Goal: Find contact information: Find contact information

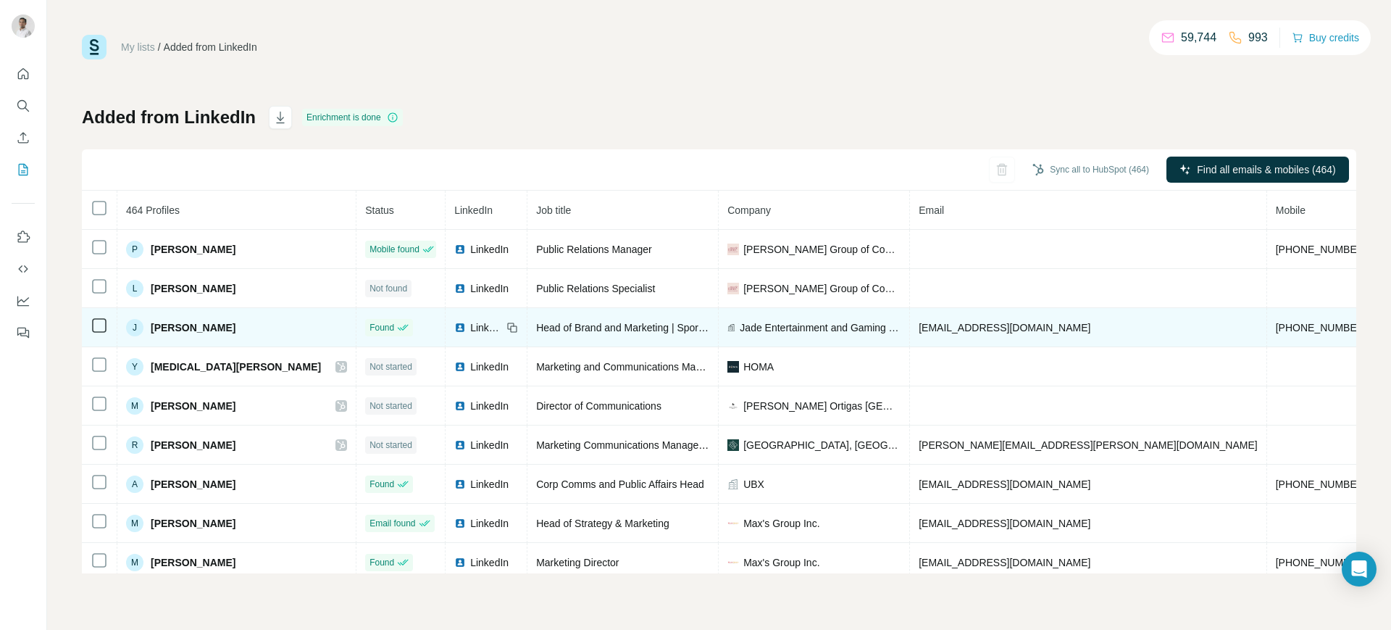
click at [1112, 324] on span "[PHONE_NUMBER]" at bounding box center [1321, 328] width 91 height 12
copy span "[PHONE_NUMBER]"
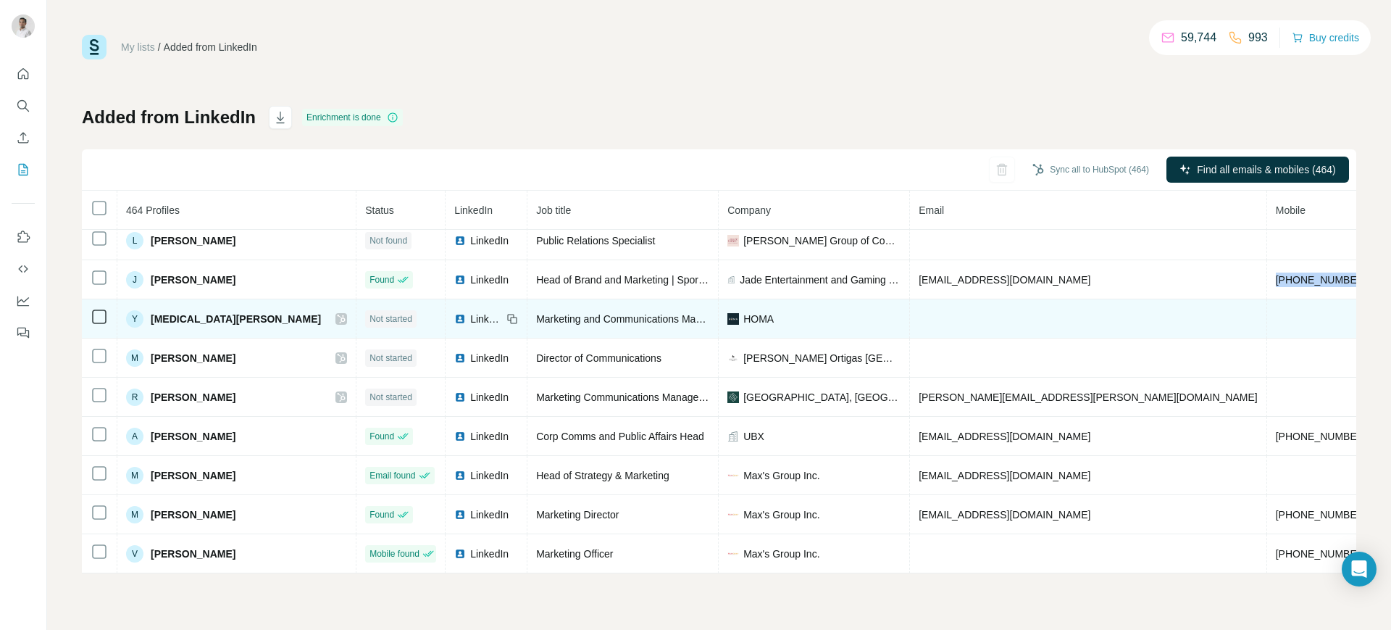
scroll to position [57, 0]
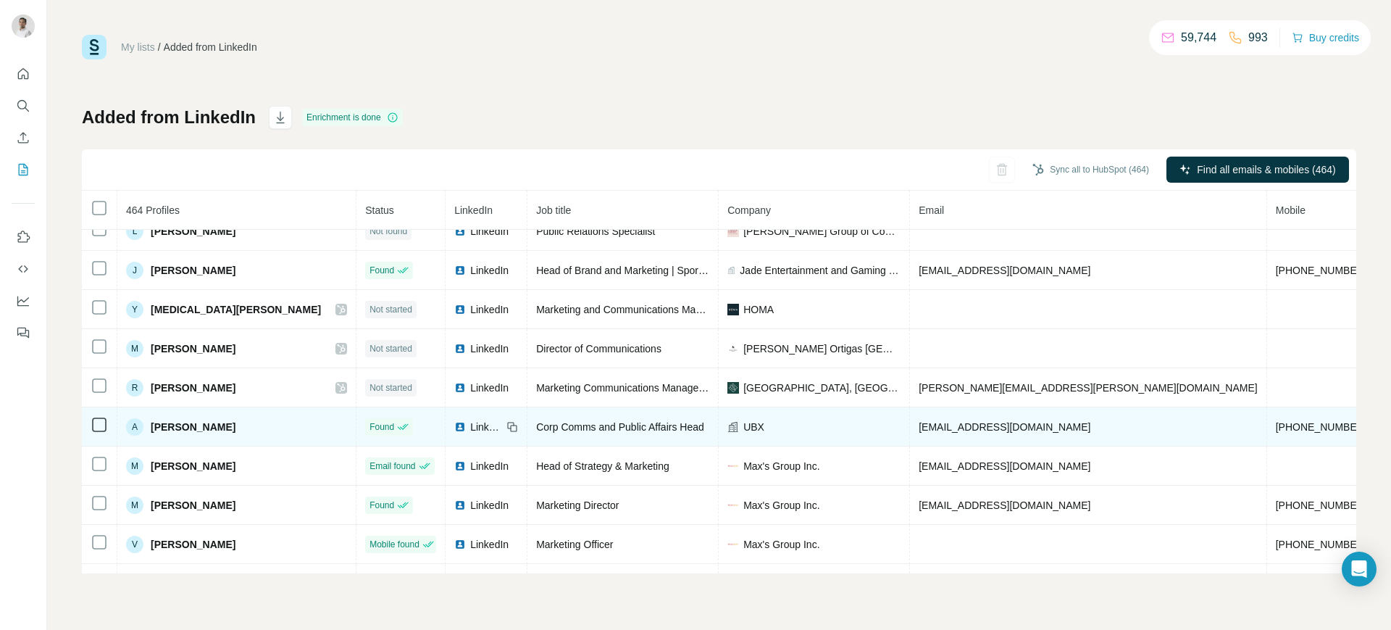
click at [1112, 421] on span "[PHONE_NUMBER]" at bounding box center [1321, 427] width 91 height 12
copy span "[PHONE_NUMBER]"
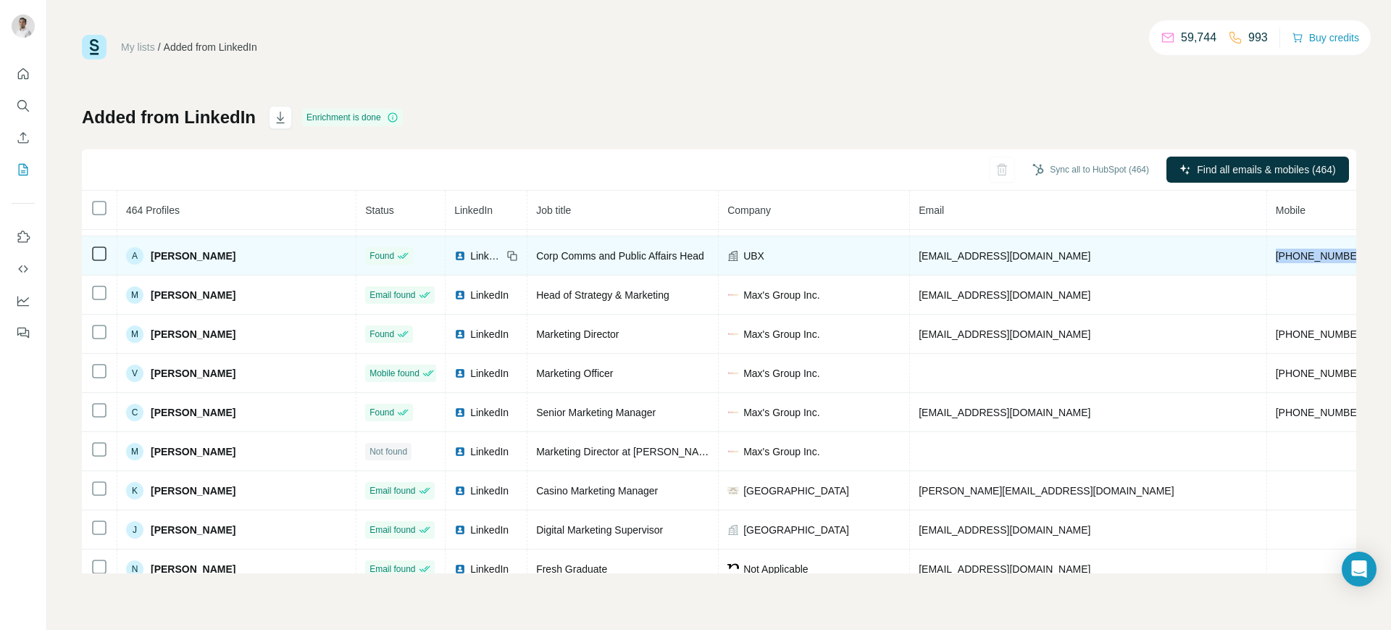
scroll to position [235, 0]
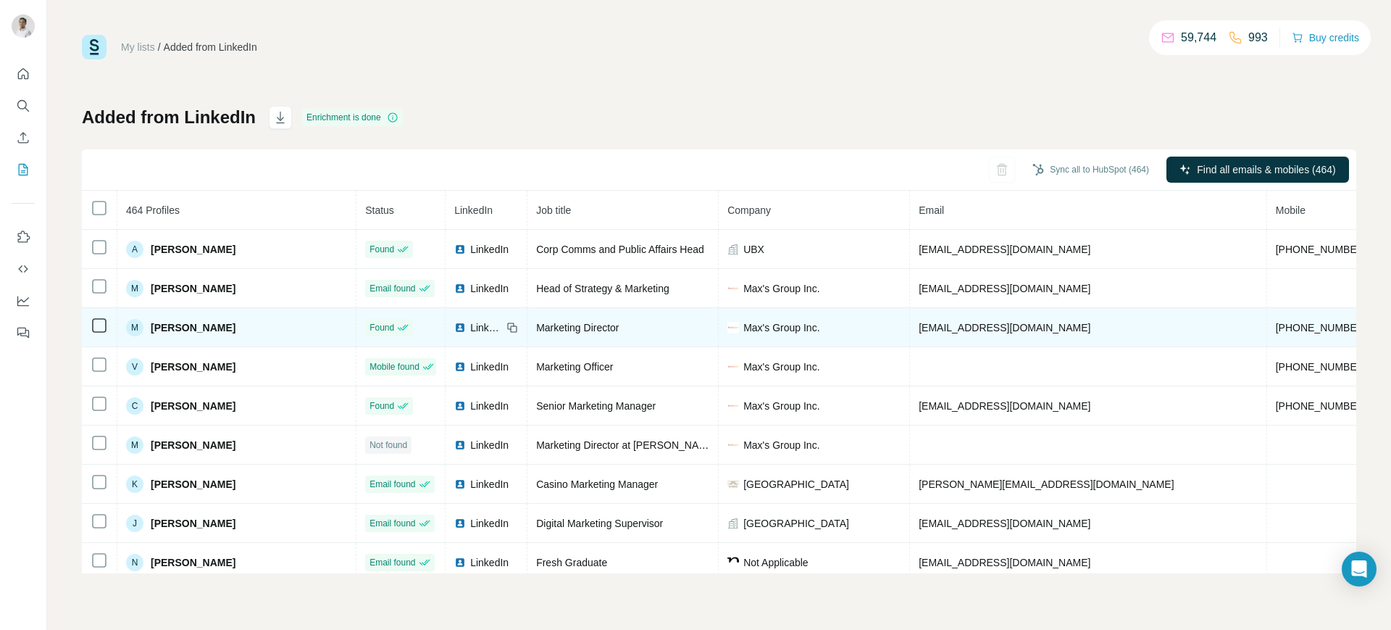
click at [1112, 329] on span "[PHONE_NUMBER]" at bounding box center [1321, 328] width 91 height 12
copy span "[PHONE_NUMBER]"
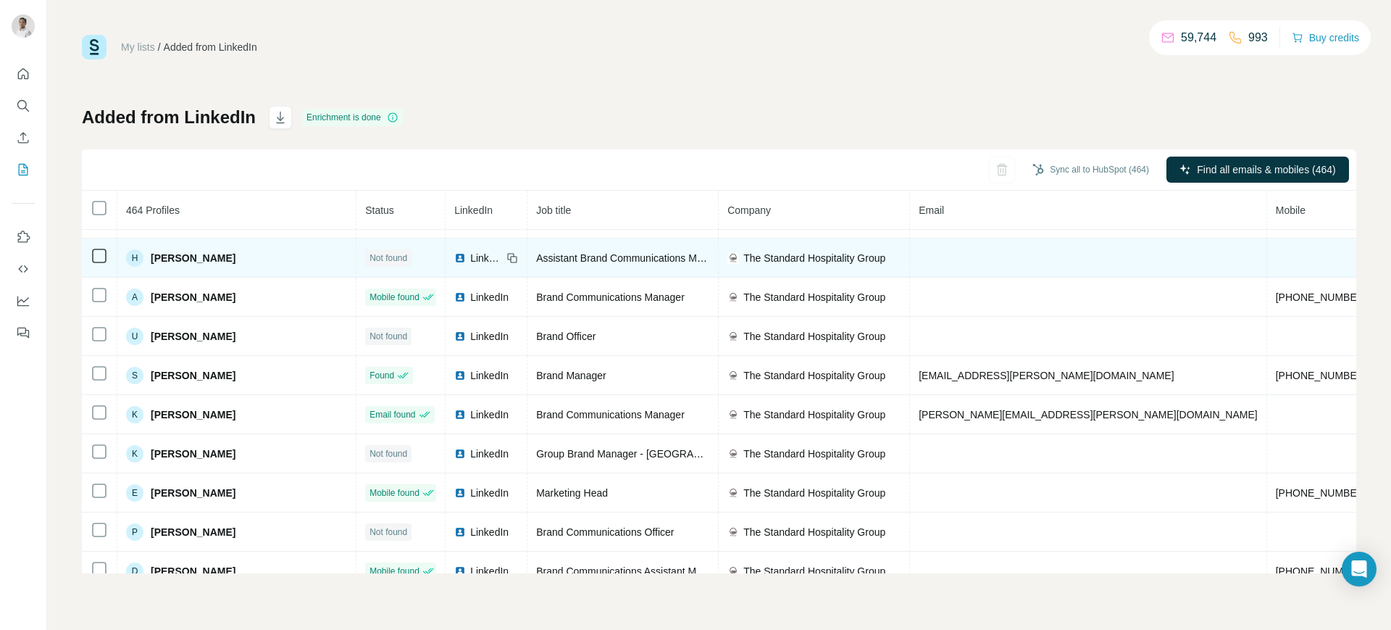
scroll to position [620, 0]
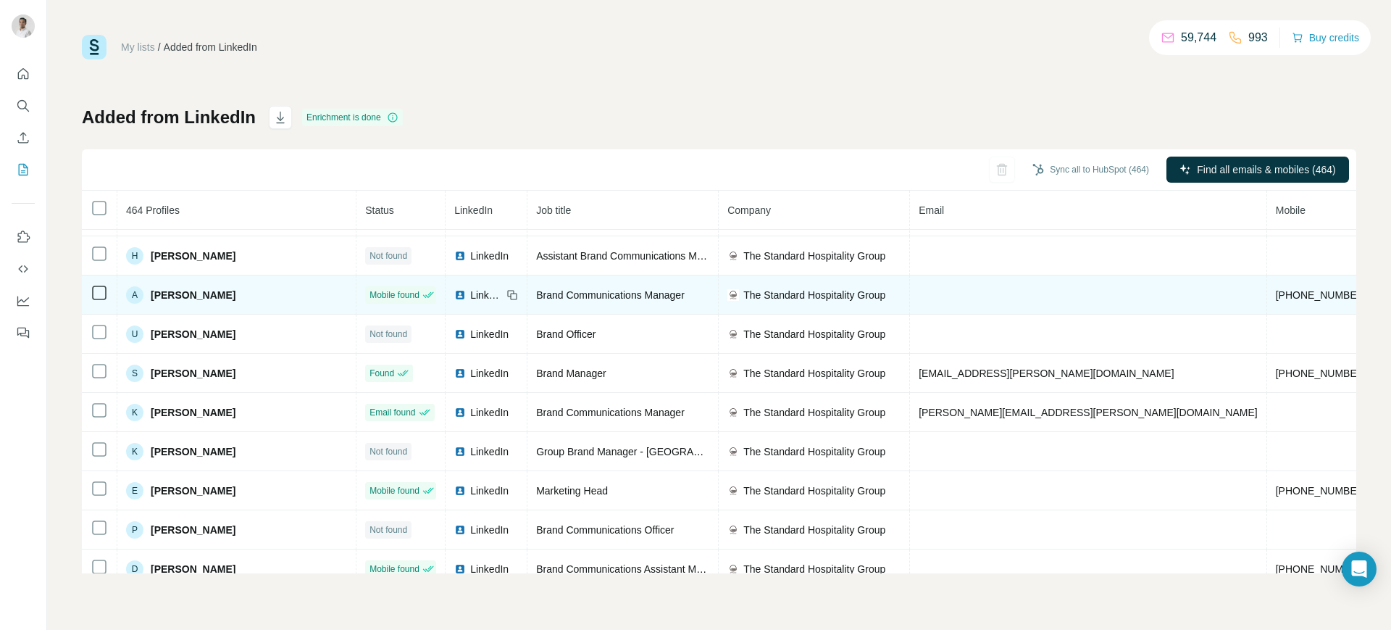
click at [1112, 292] on span "[PHONE_NUMBER]" at bounding box center [1321, 295] width 91 height 12
copy span "[PHONE_NUMBER]"
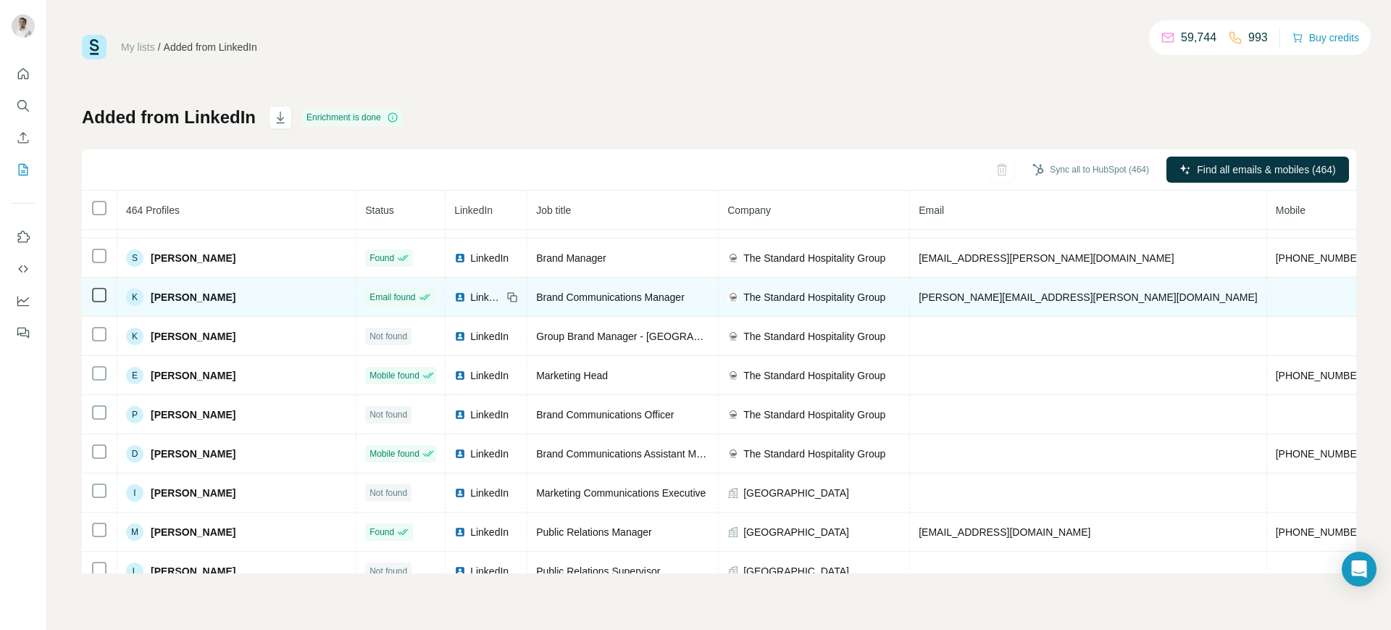
scroll to position [735, 0]
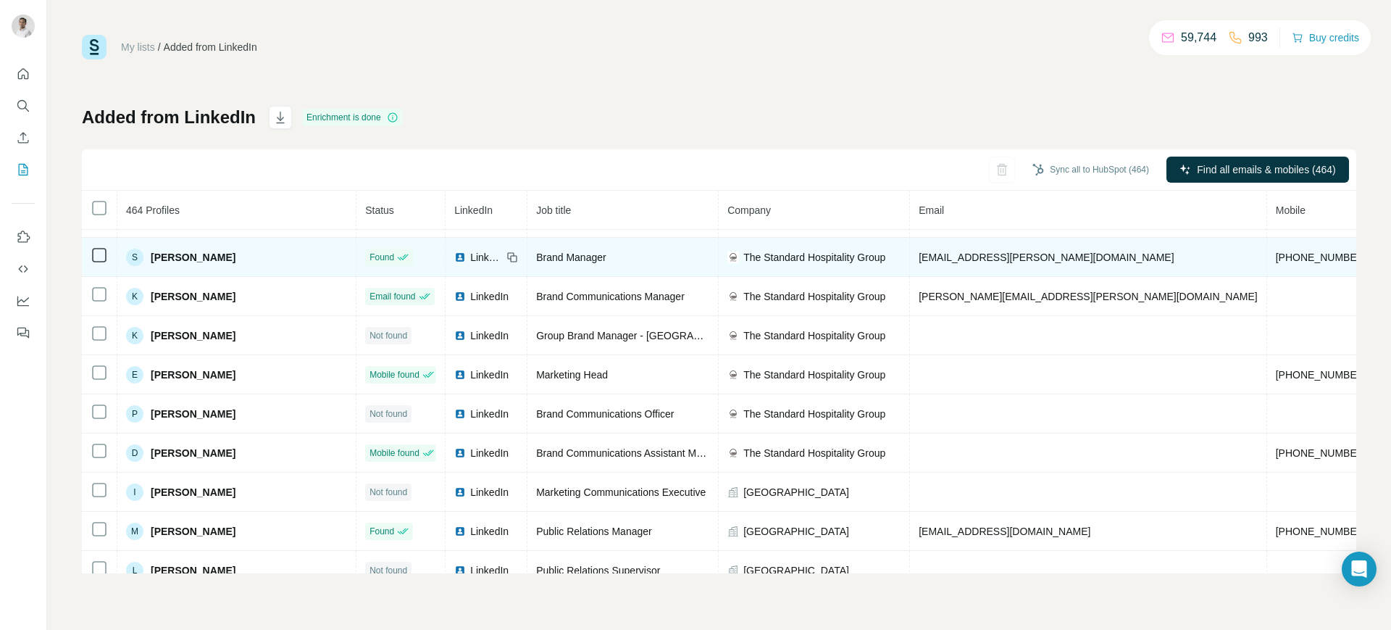
click at [1112, 254] on span "[PHONE_NUMBER]" at bounding box center [1321, 257] width 91 height 12
copy span "[PHONE_NUMBER]"
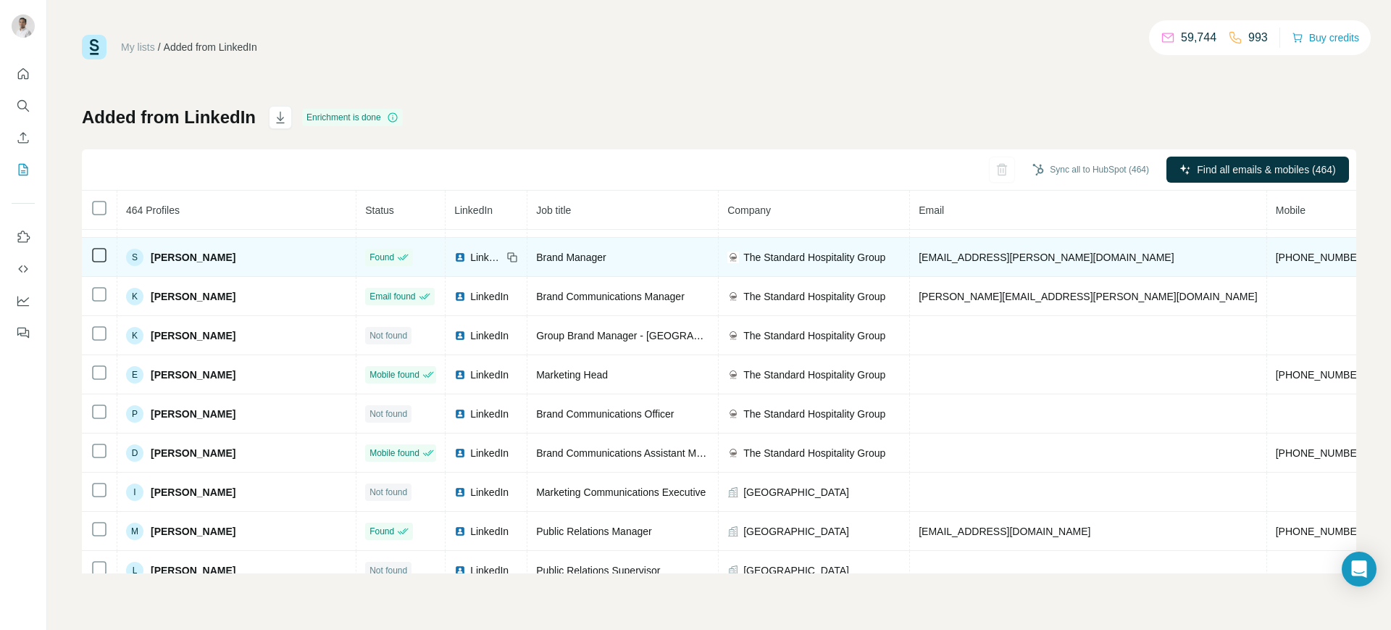
click at [154, 250] on span "[PERSON_NAME]" at bounding box center [193, 257] width 85 height 14
copy span "Seraiah"
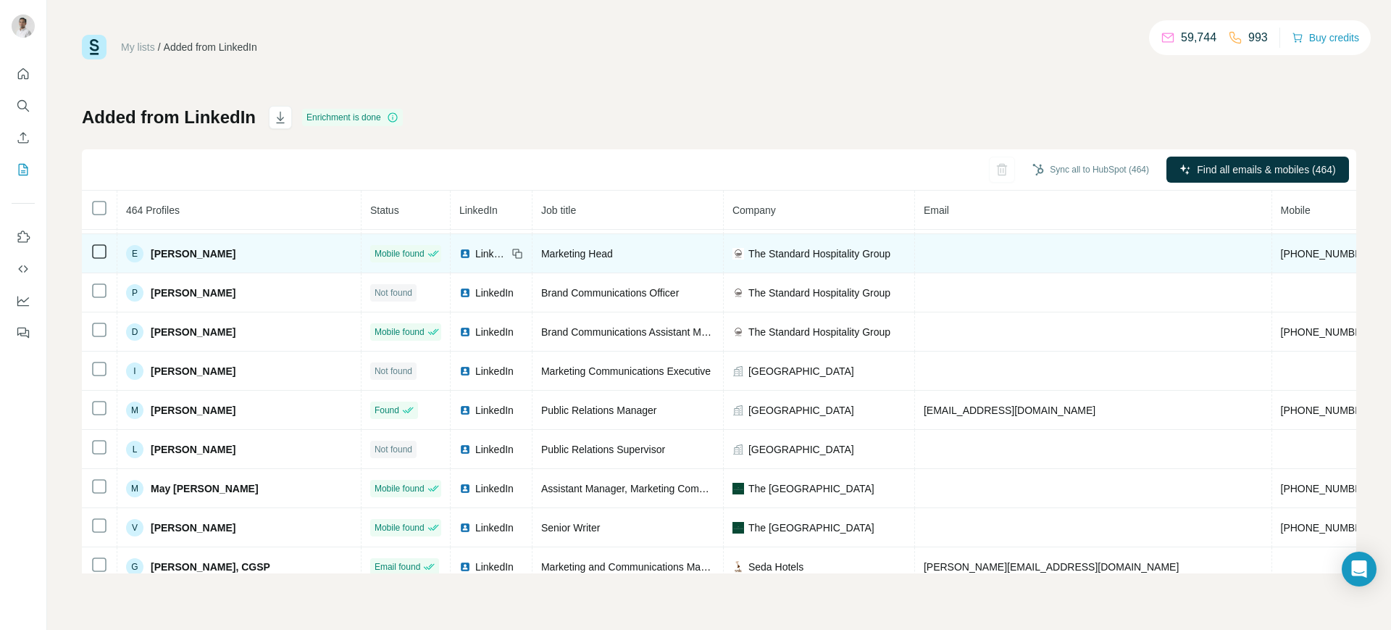
scroll to position [860, 0]
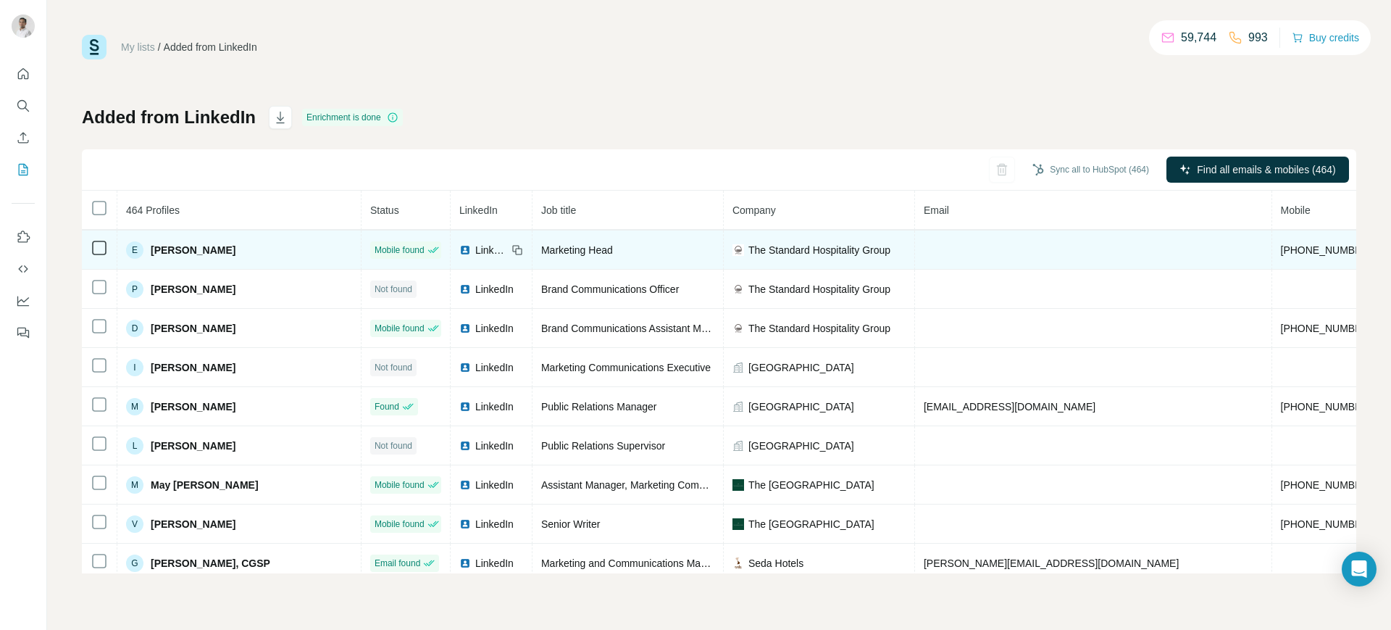
click at [1112, 251] on span "[PHONE_NUMBER]" at bounding box center [1326, 250] width 91 height 12
copy span "[PHONE_NUMBER]"
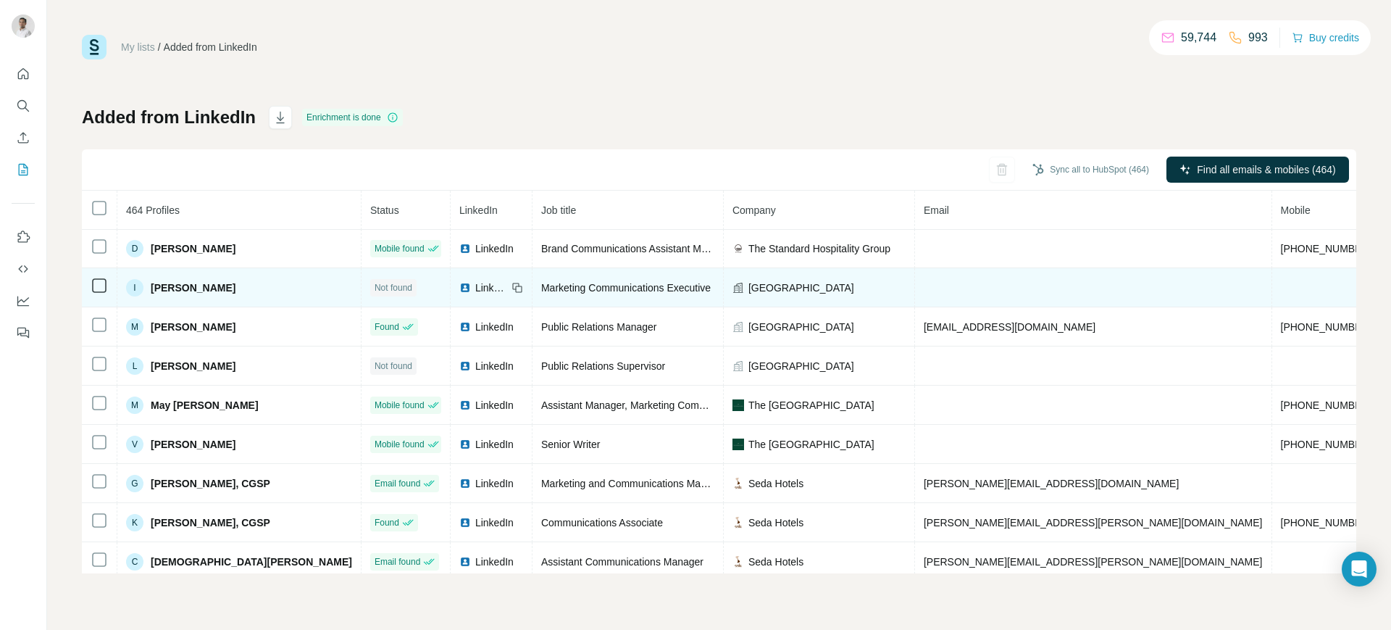
scroll to position [941, 0]
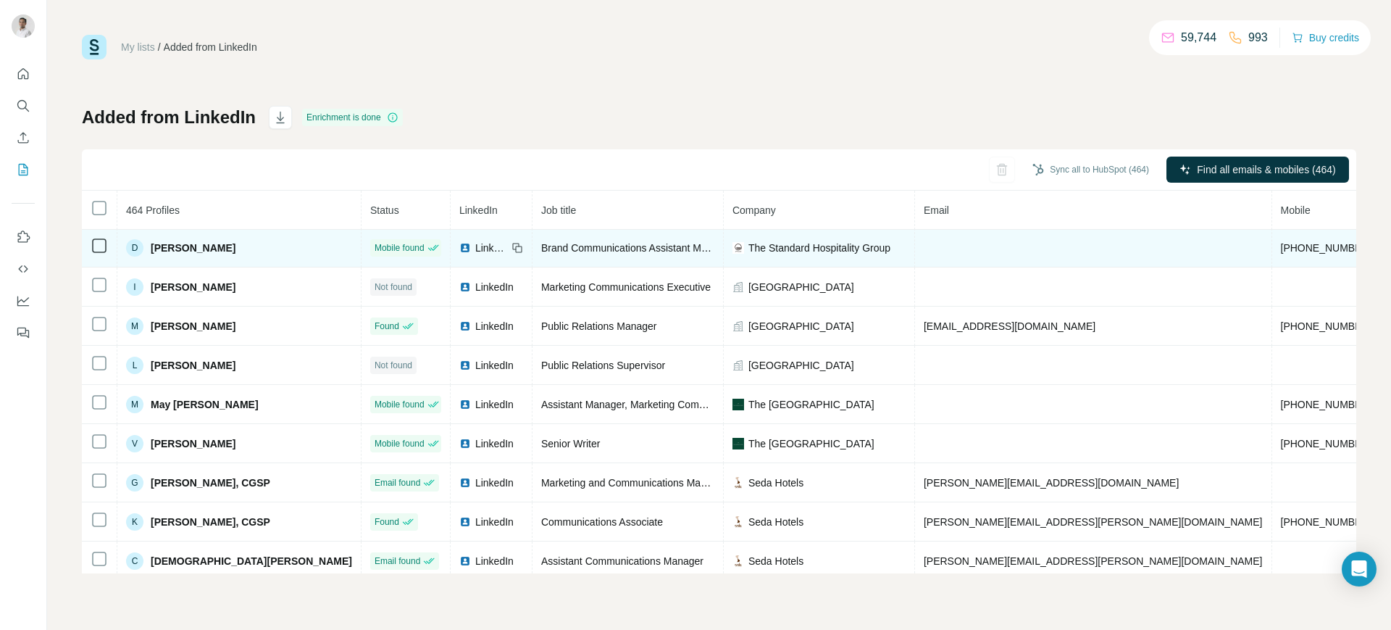
click at [1112, 253] on span "[PHONE_NUMBER]" at bounding box center [1326, 248] width 91 height 12
copy span "[PHONE_NUMBER]"
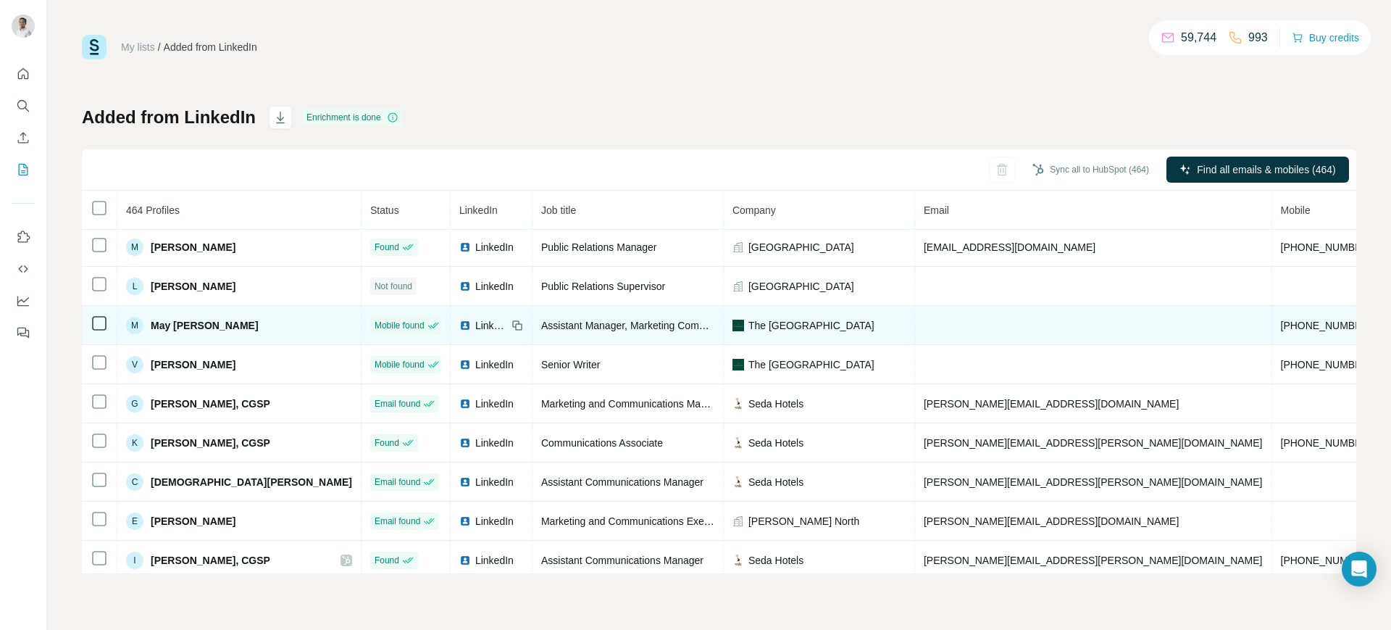
scroll to position [1020, 0]
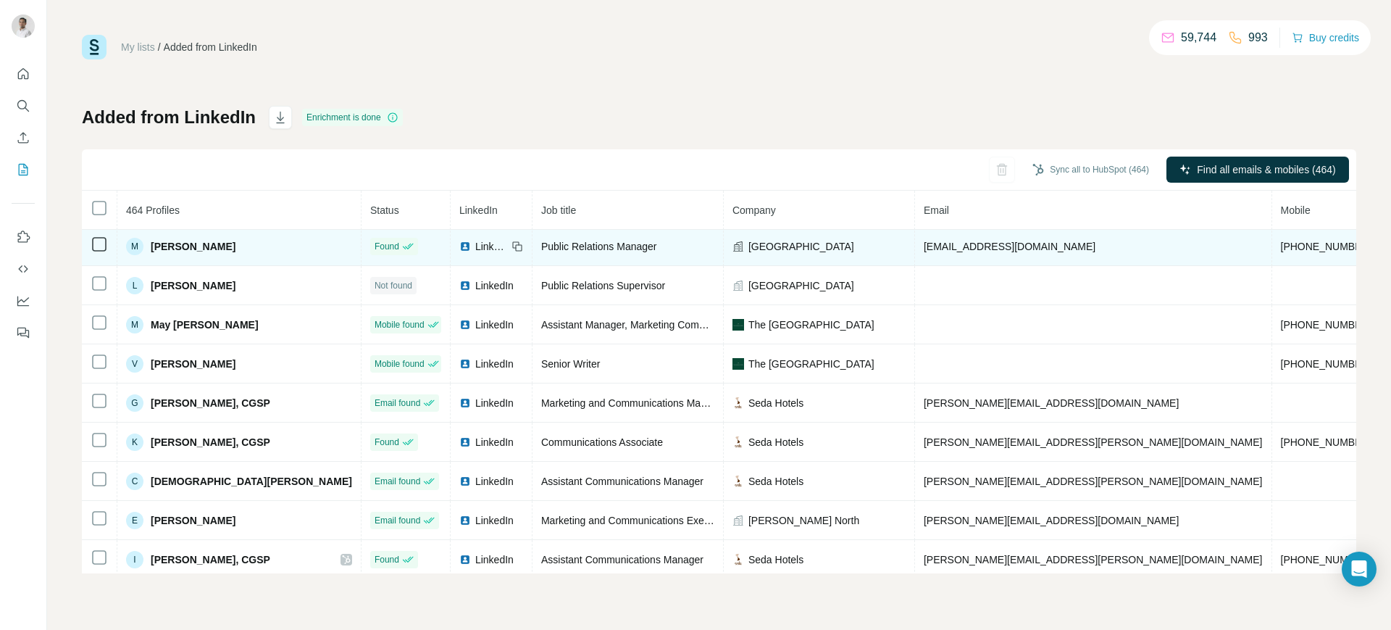
click at [1112, 249] on span "[PHONE_NUMBER]" at bounding box center [1326, 247] width 91 height 12
copy span "[PHONE_NUMBER]"
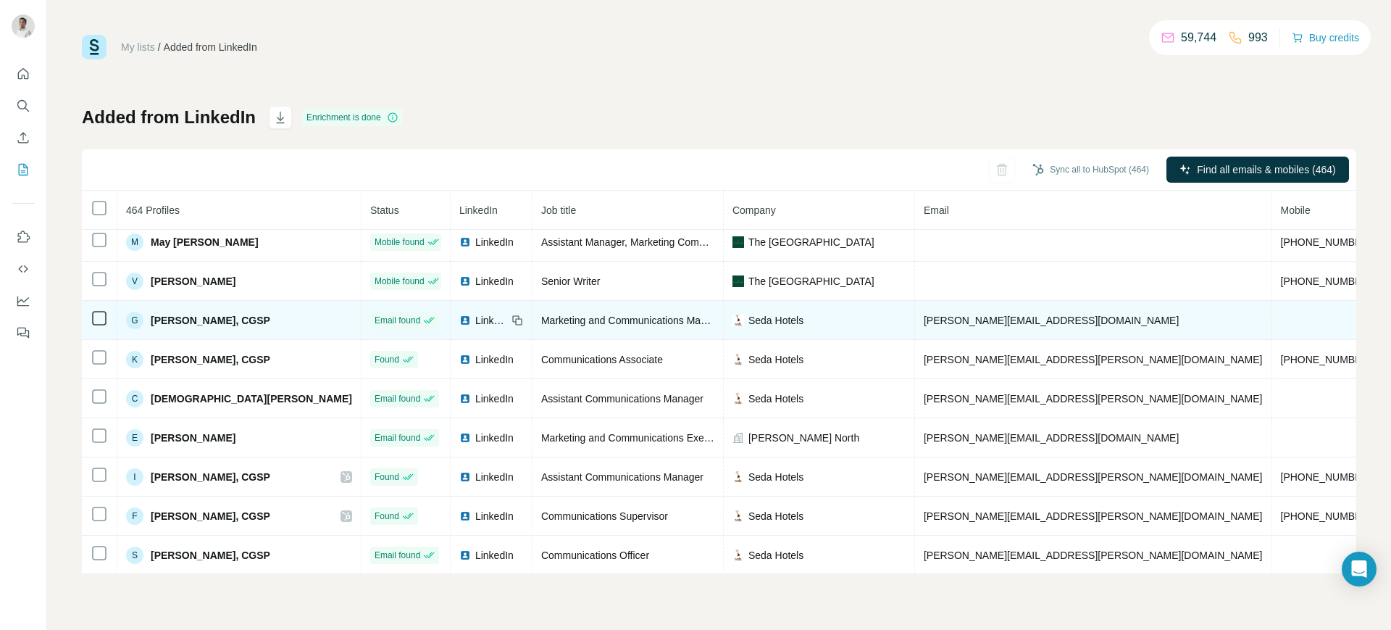
scroll to position [1105, 0]
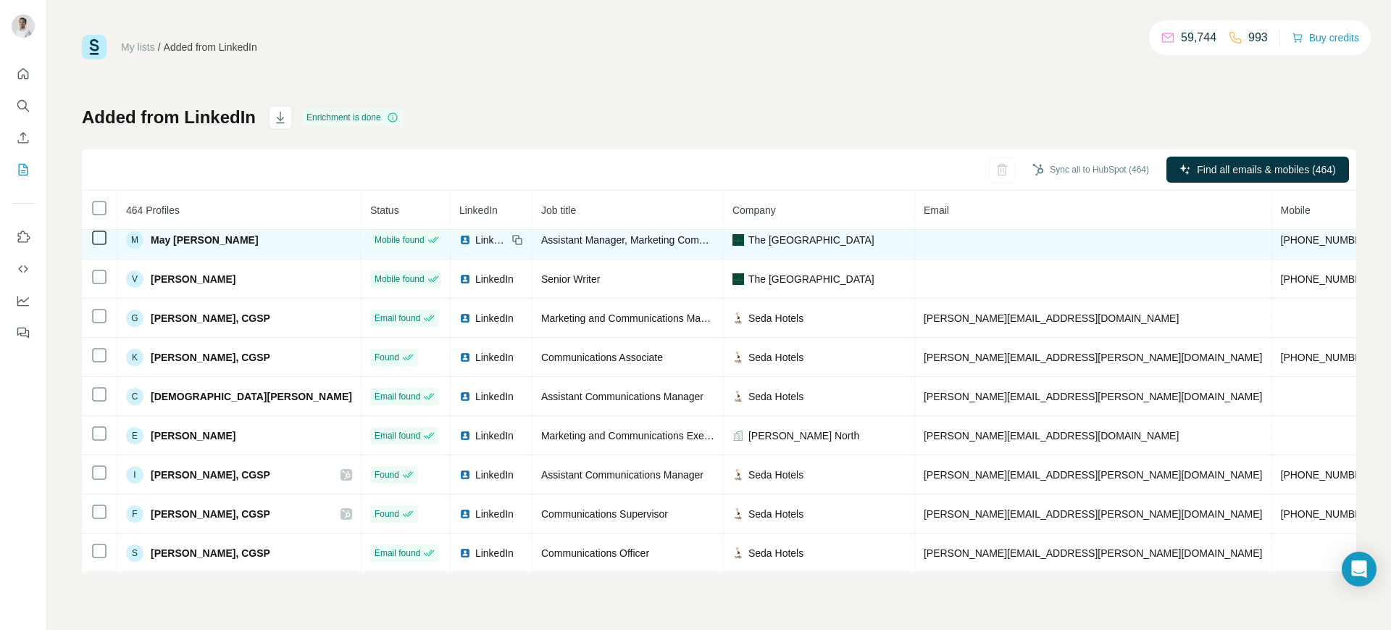
click at [1112, 236] on span "[PHONE_NUMBER]" at bounding box center [1326, 240] width 91 height 12
copy span "[PHONE_NUMBER]"
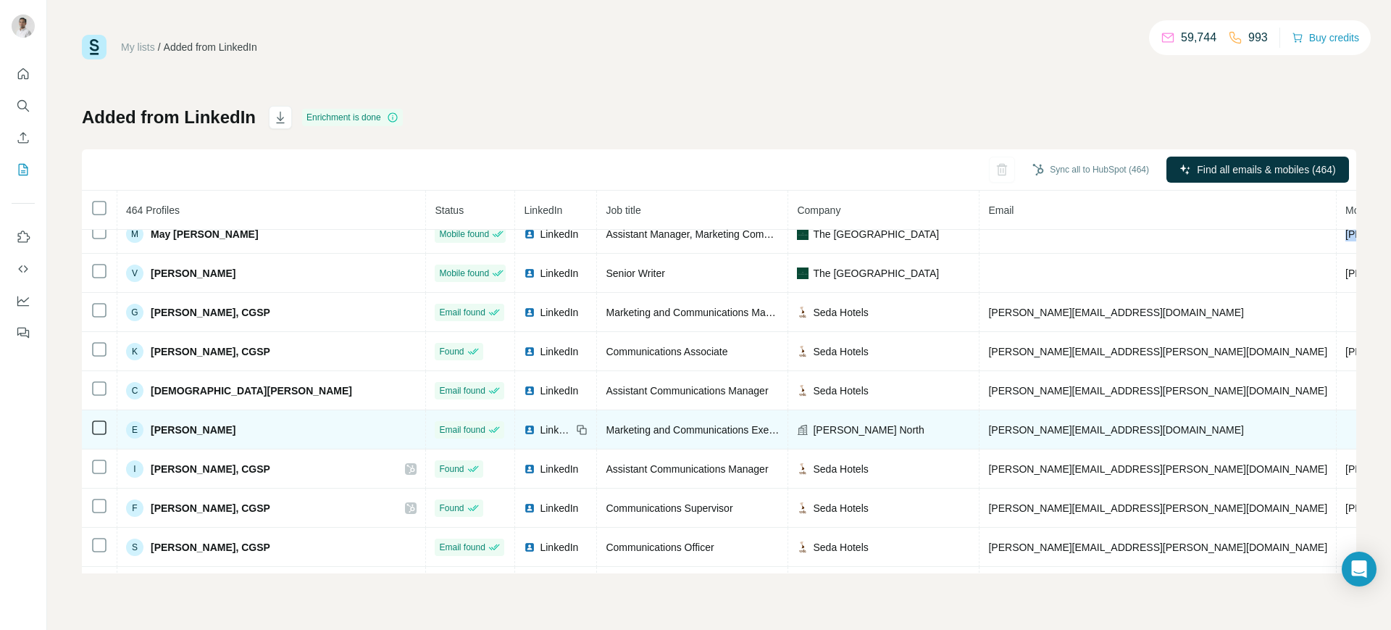
scroll to position [1110, 0]
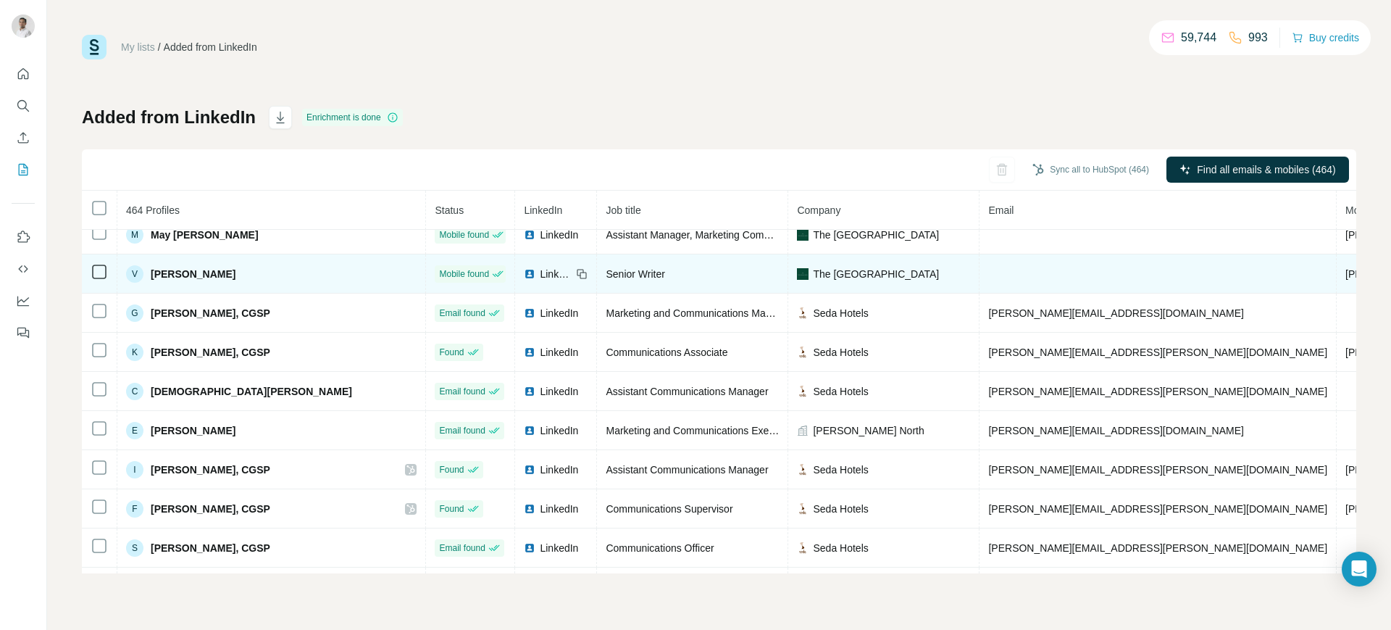
click at [1112, 275] on span "[PHONE_NUMBER]" at bounding box center [1391, 274] width 91 height 12
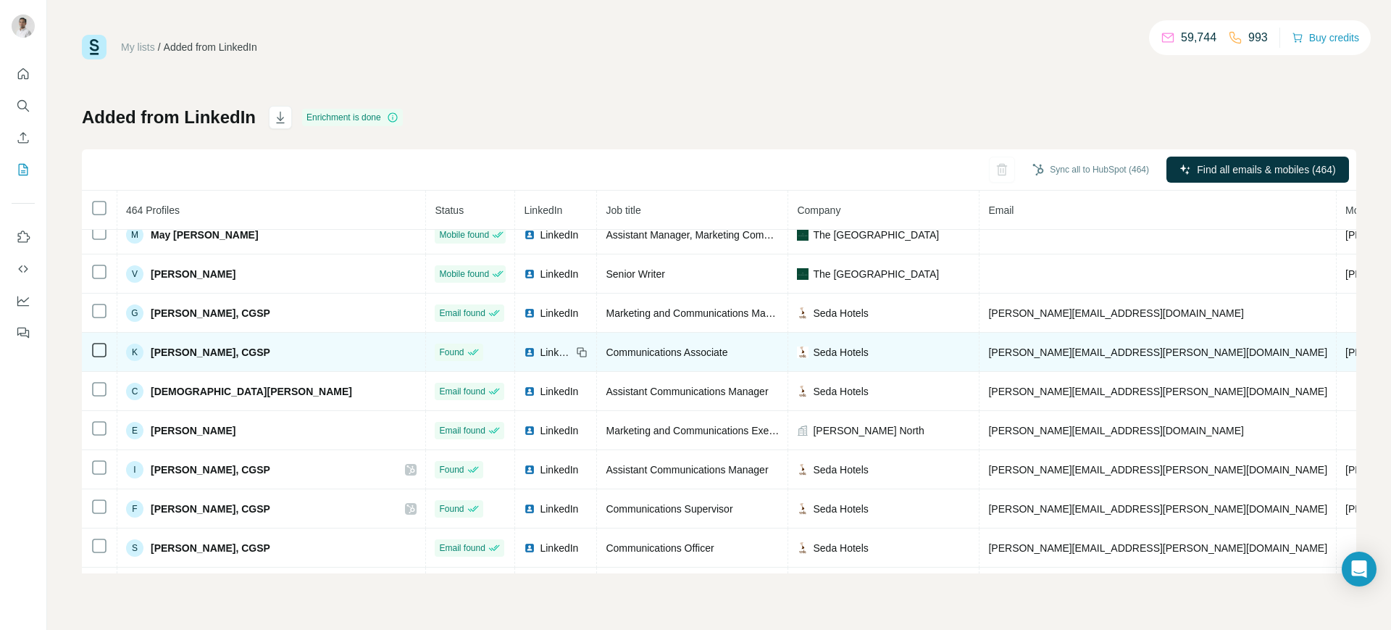
click at [1112, 350] on span "[PHONE_NUMBER]" at bounding box center [1391, 352] width 91 height 12
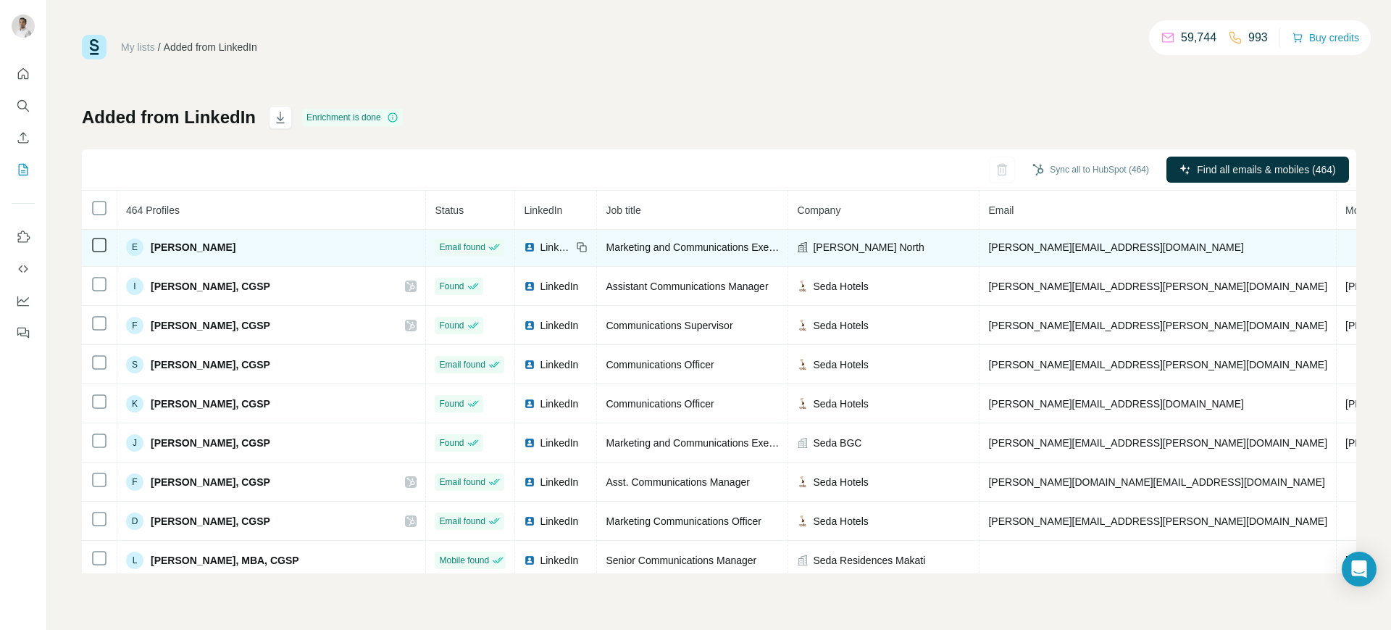
scroll to position [1331, 0]
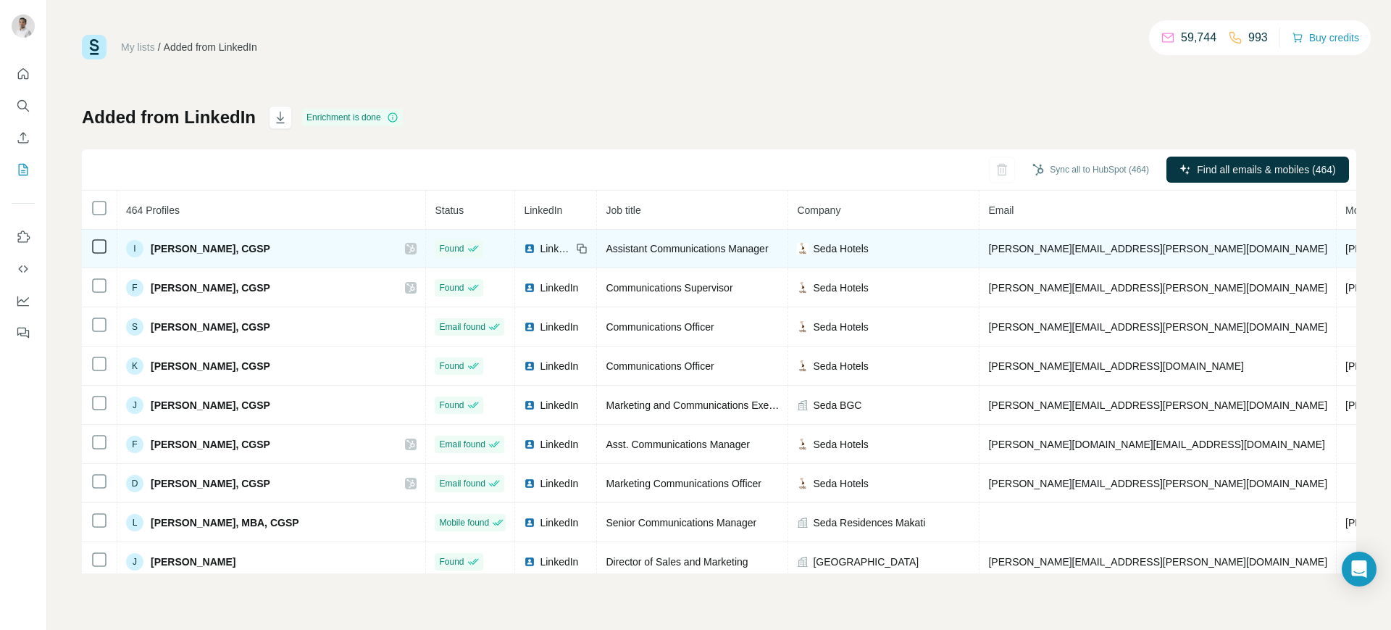
click at [1112, 245] on span "[PHONE_NUMBER]" at bounding box center [1391, 249] width 91 height 12
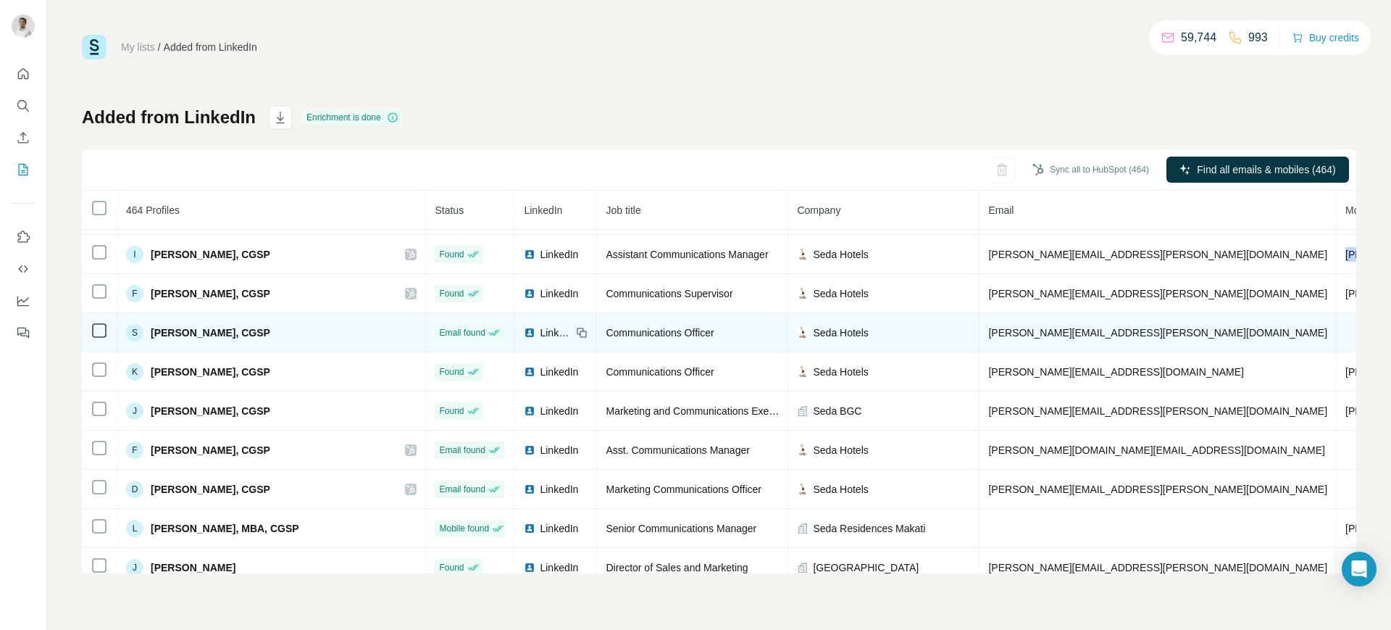
scroll to position [1330, 0]
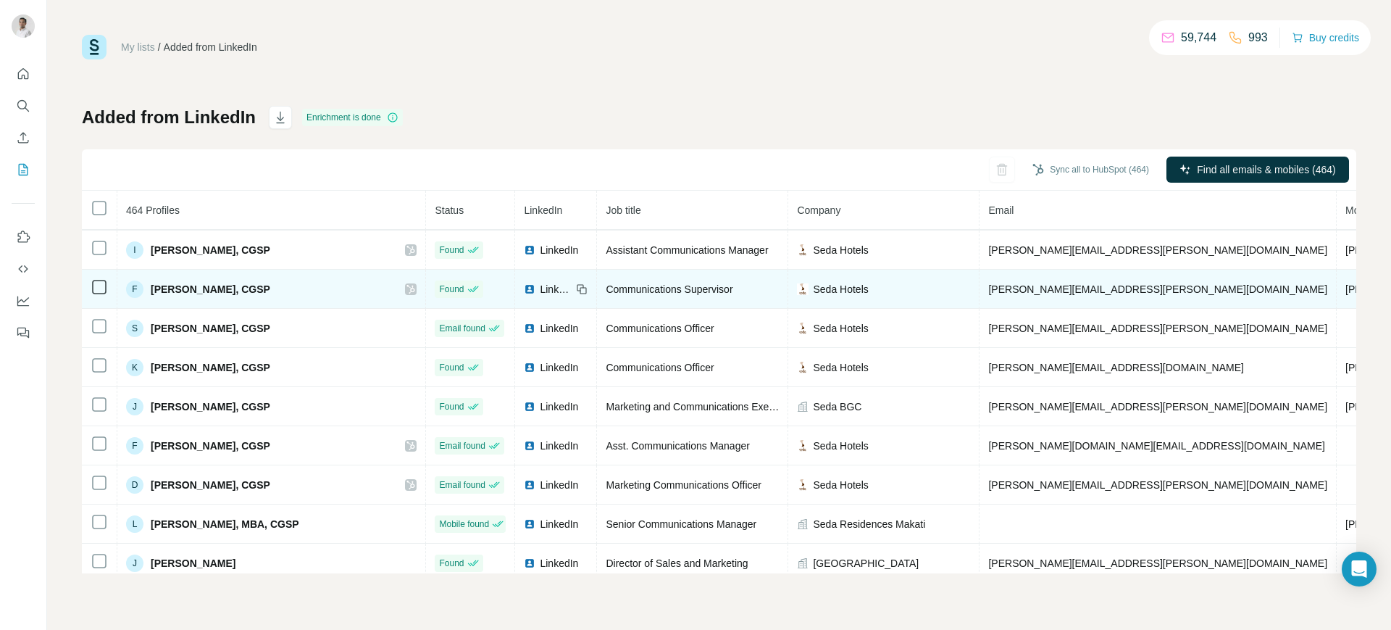
click at [1112, 280] on td "[PHONE_NUMBER]" at bounding box center [1391, 289] width 109 height 39
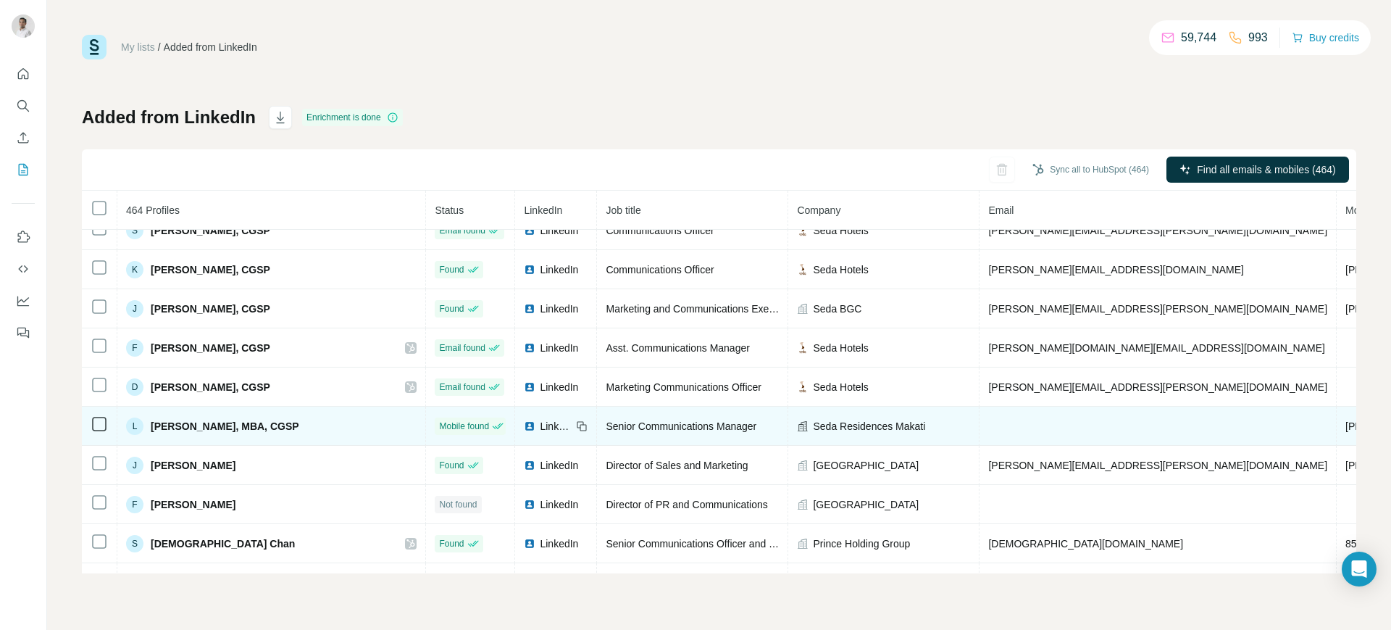
scroll to position [1451, 0]
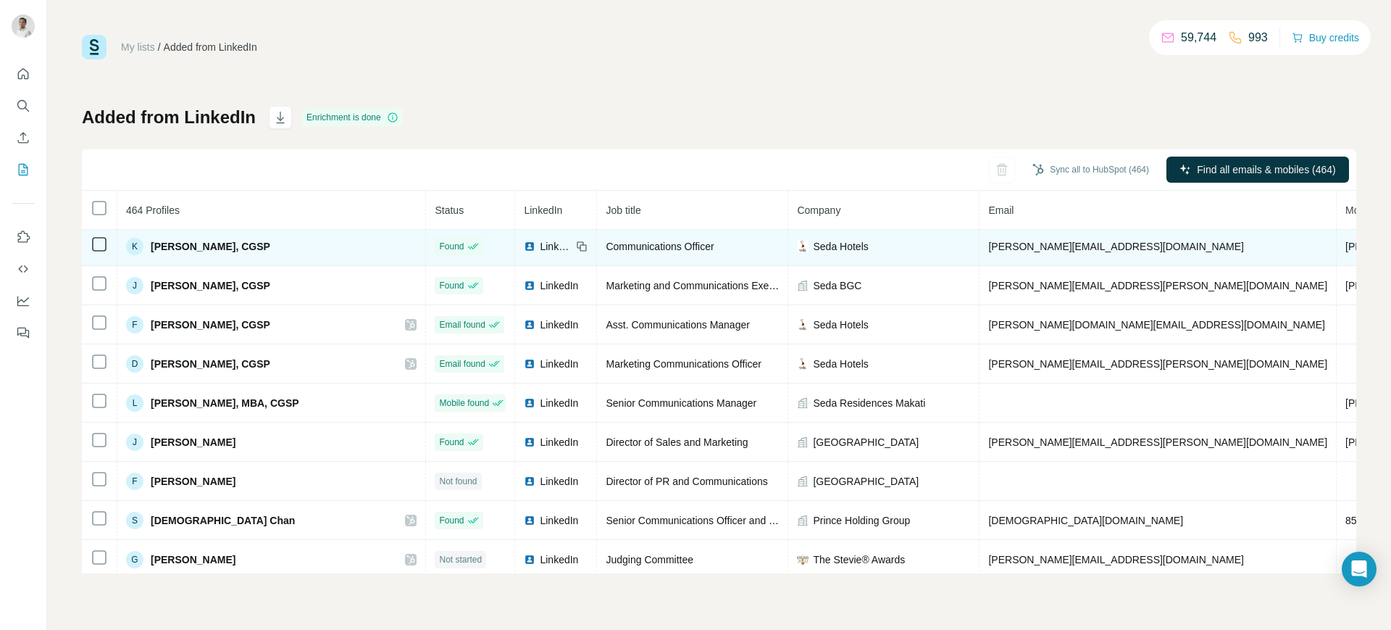
click at [1112, 242] on span "[PHONE_NUMBER]" at bounding box center [1391, 247] width 91 height 12
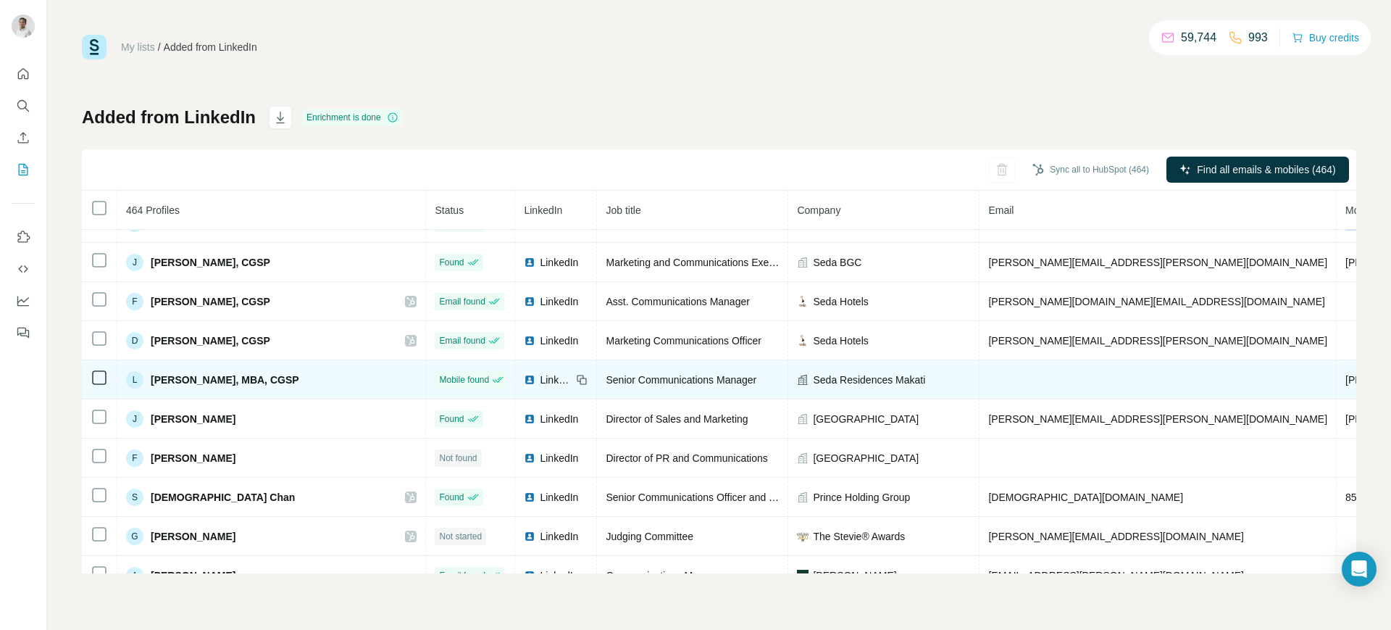
scroll to position [1484, 0]
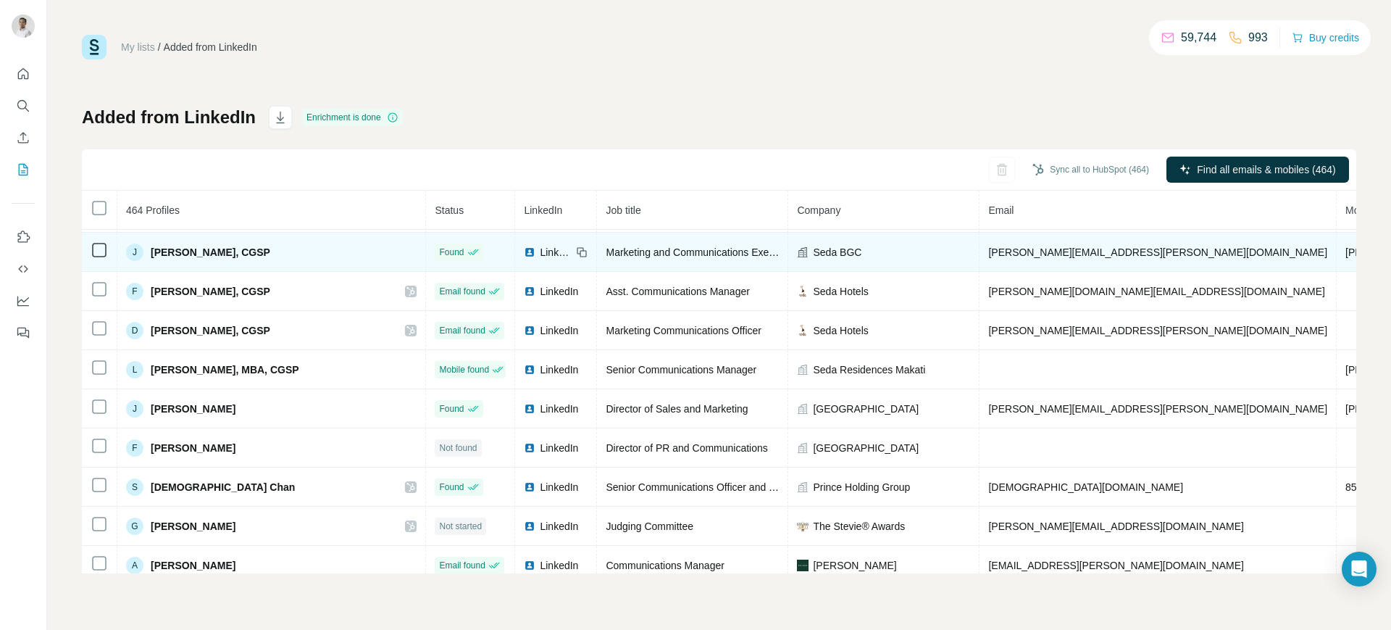
click at [1112, 254] on span "[PHONE_NUMBER]" at bounding box center [1391, 252] width 91 height 12
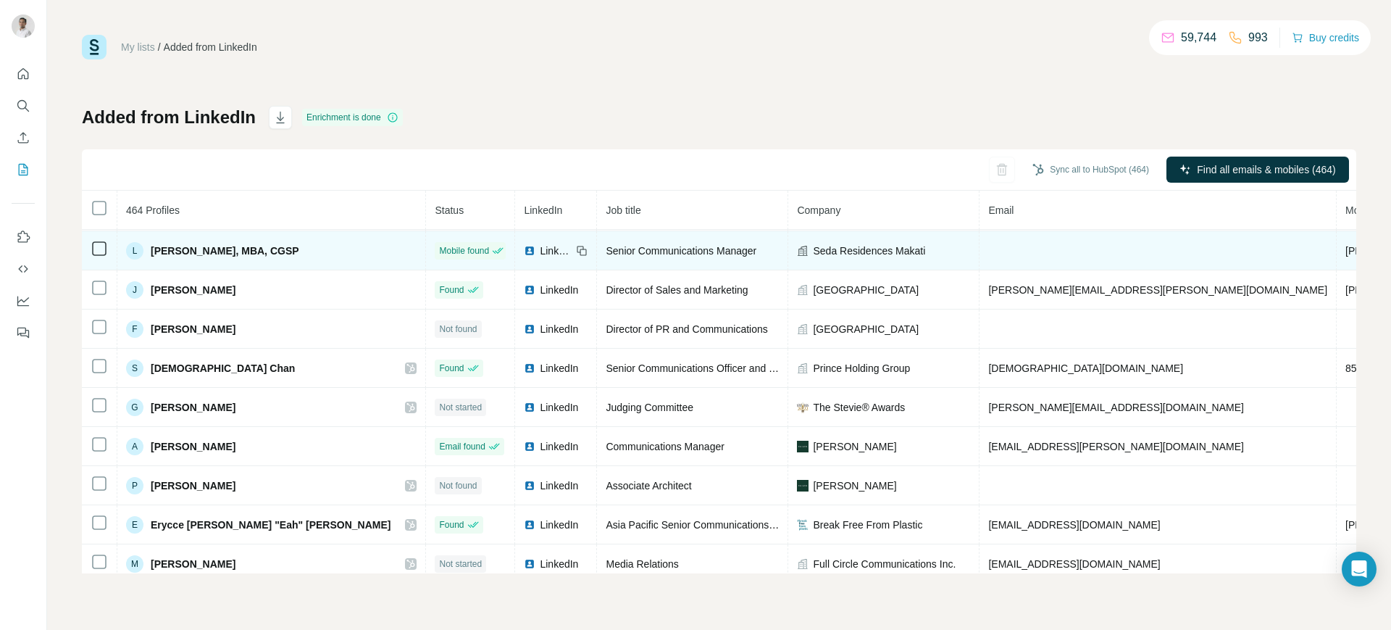
scroll to position [1604, 0]
click at [1112, 249] on span "[PHONE_NUMBER]" at bounding box center [1391, 250] width 91 height 12
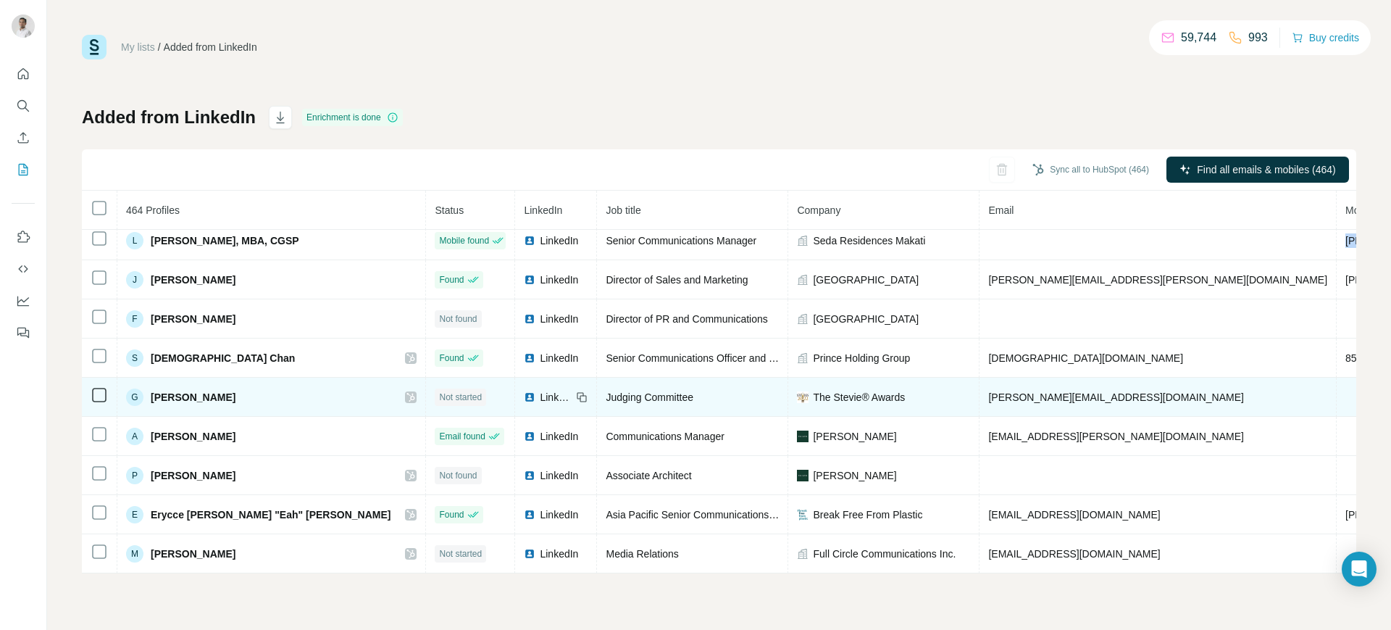
scroll to position [1622, 0]
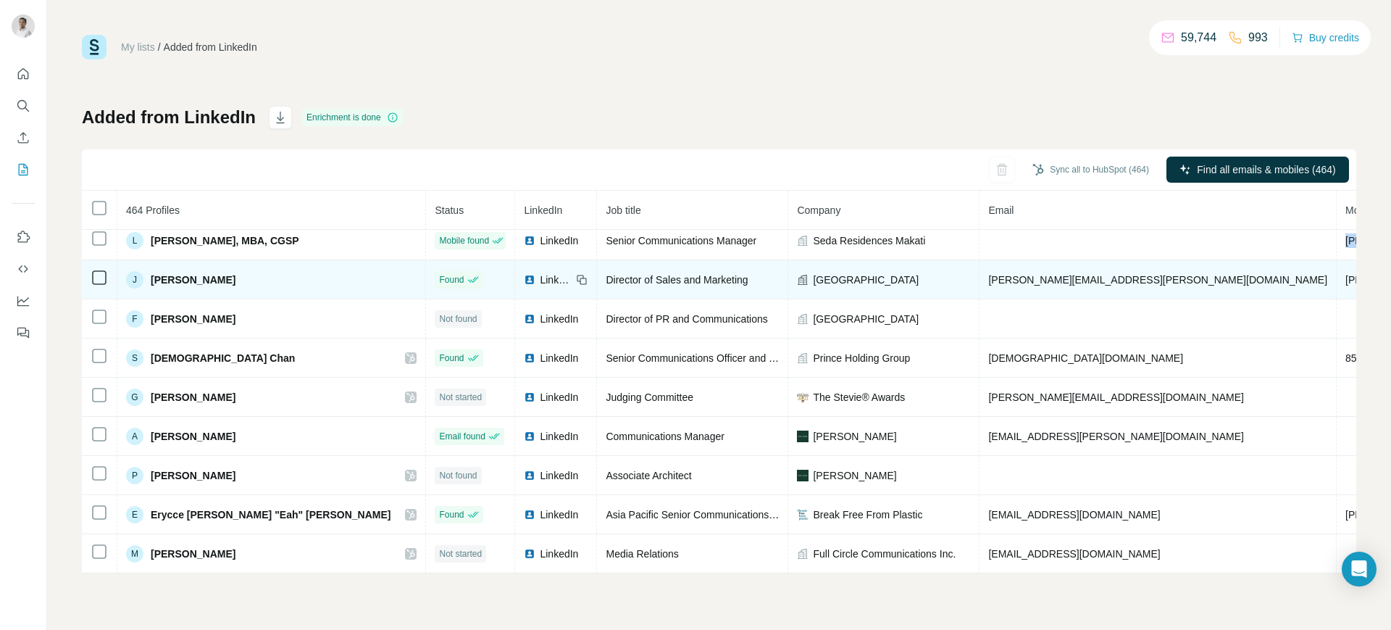
click at [1112, 274] on span "[PHONE_NUMBER]" at bounding box center [1391, 280] width 91 height 12
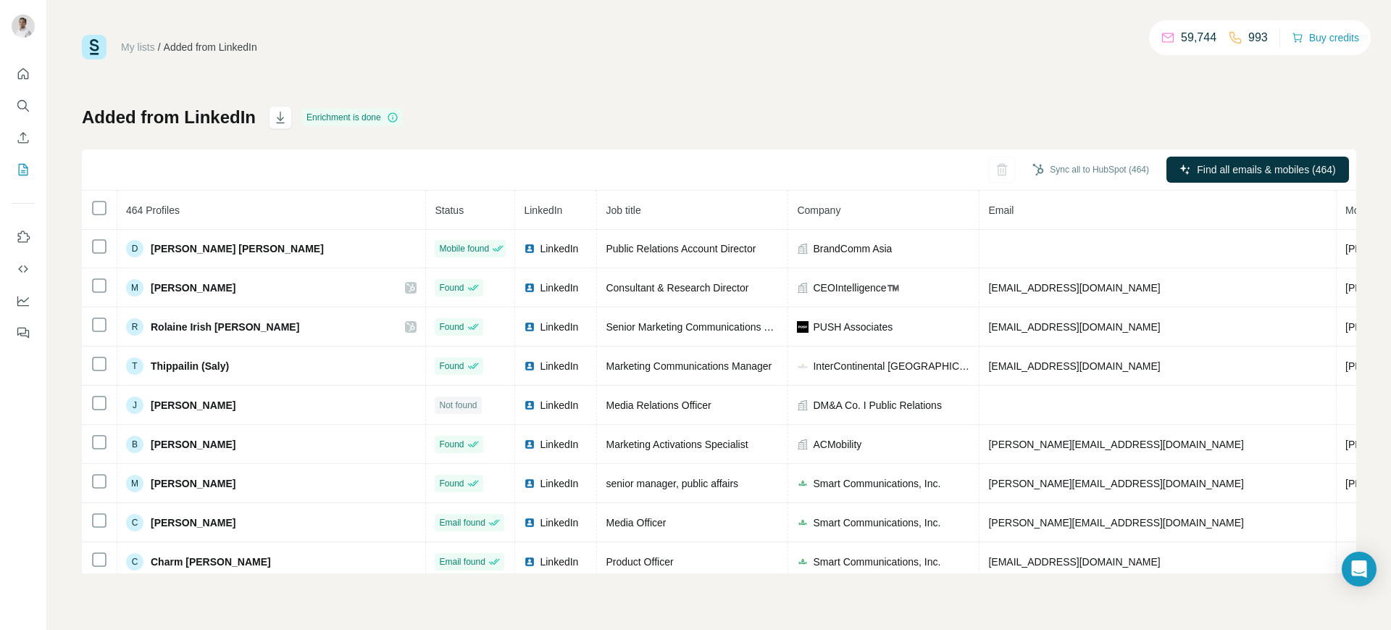
scroll to position [2074, 0]
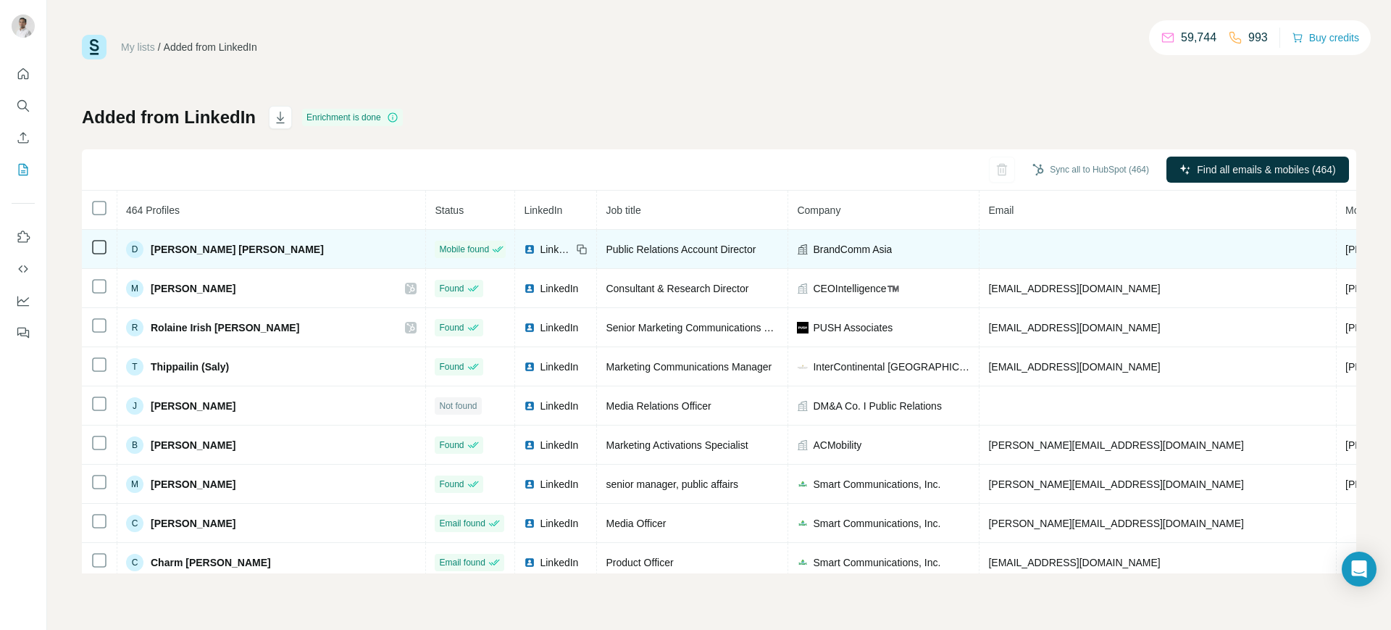
click at [1112, 247] on span "[PHONE_NUMBER]" at bounding box center [1391, 249] width 91 height 12
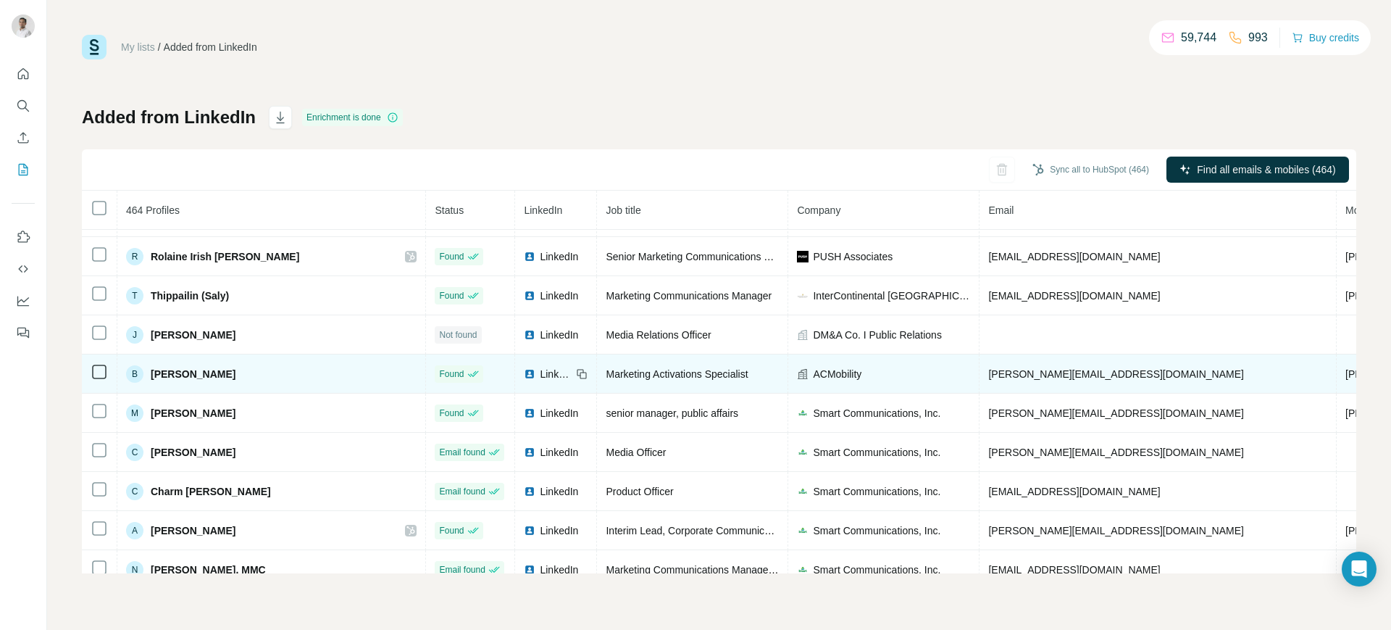
scroll to position [2148, 0]
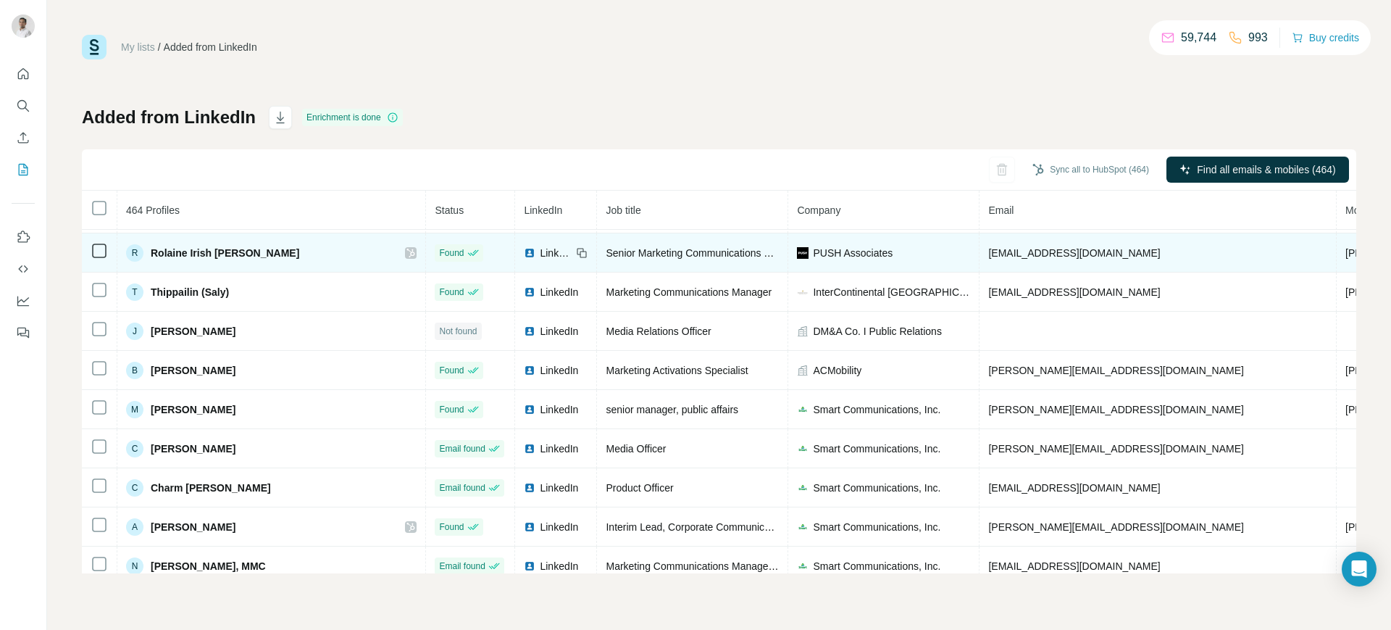
click at [1112, 250] on span "[PHONE_NUMBER]" at bounding box center [1391, 253] width 91 height 12
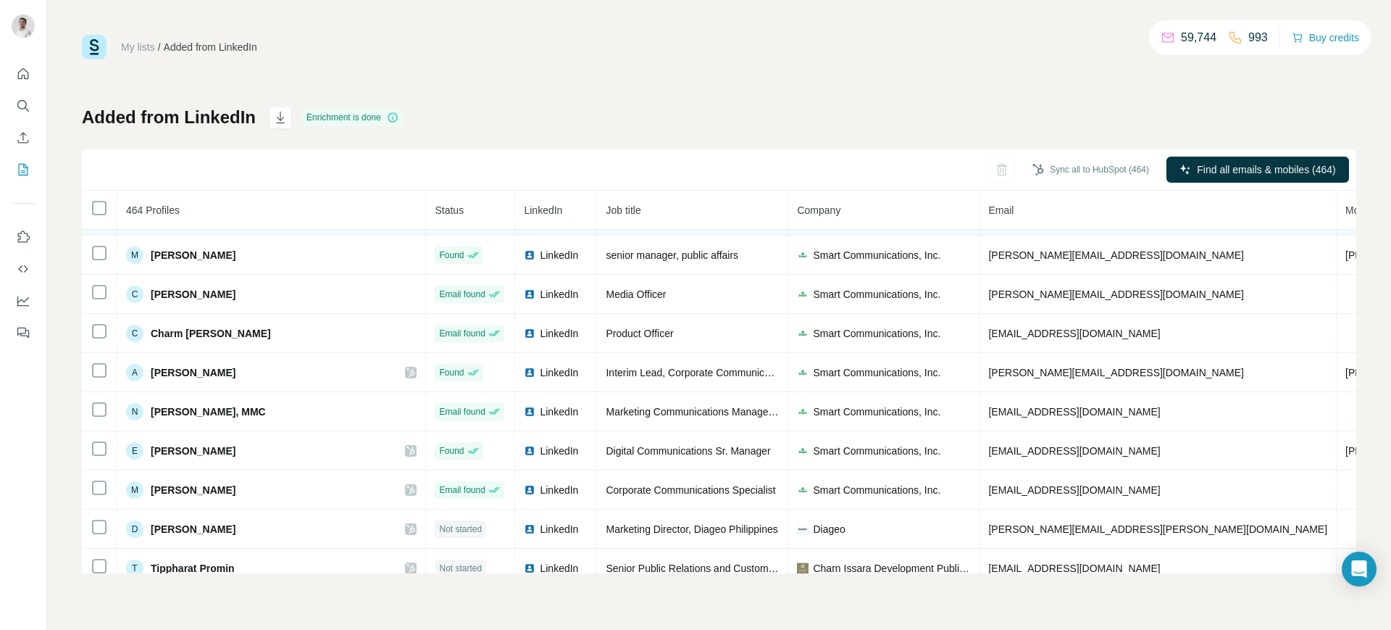
scroll to position [2310, 0]
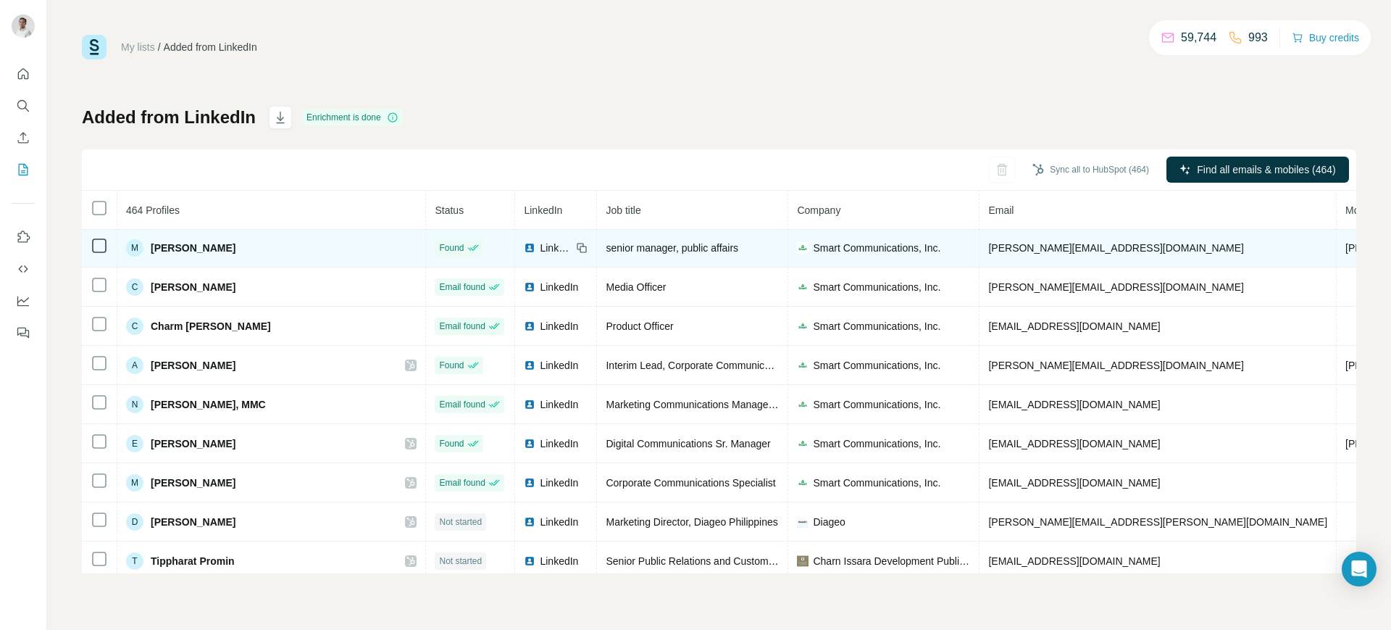
click at [1112, 254] on td "[PHONE_NUMBER]" at bounding box center [1391, 247] width 109 height 39
click at [1112, 249] on td "[PHONE_NUMBER]" at bounding box center [1391, 247] width 109 height 39
click at [1112, 249] on span "[PHONE_NUMBER]" at bounding box center [1391, 248] width 91 height 12
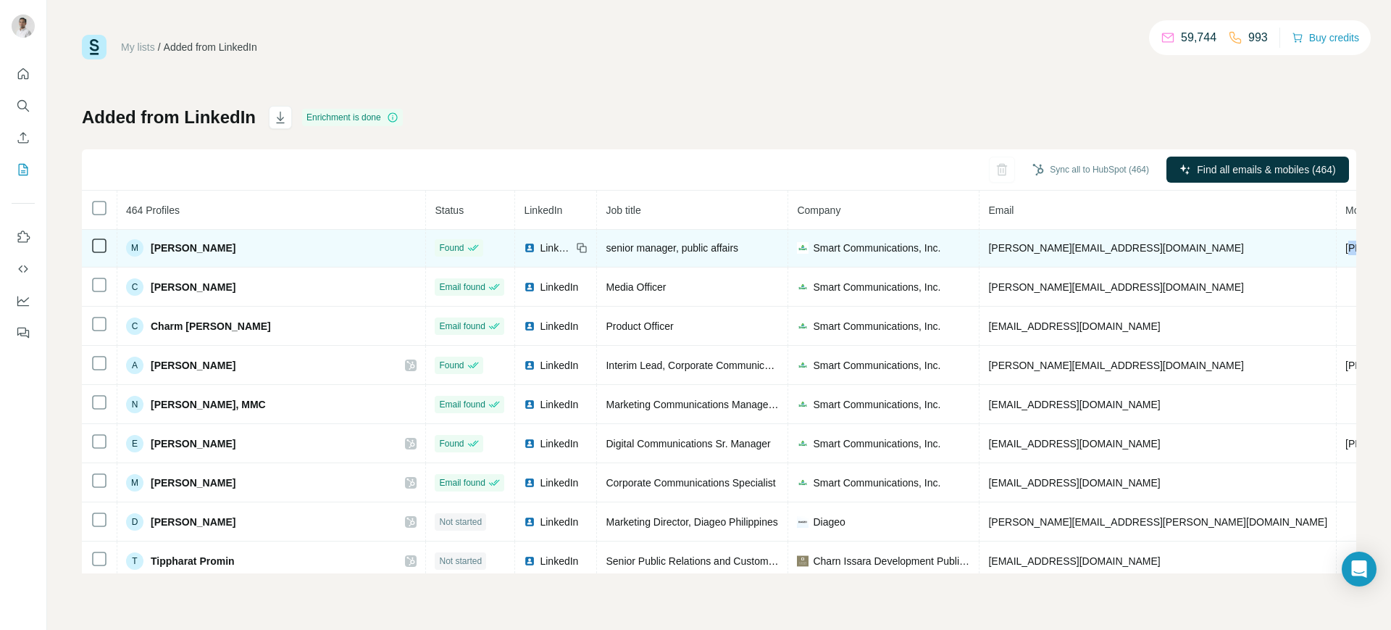
click at [1112, 249] on span "[PHONE_NUMBER]" at bounding box center [1391, 248] width 91 height 12
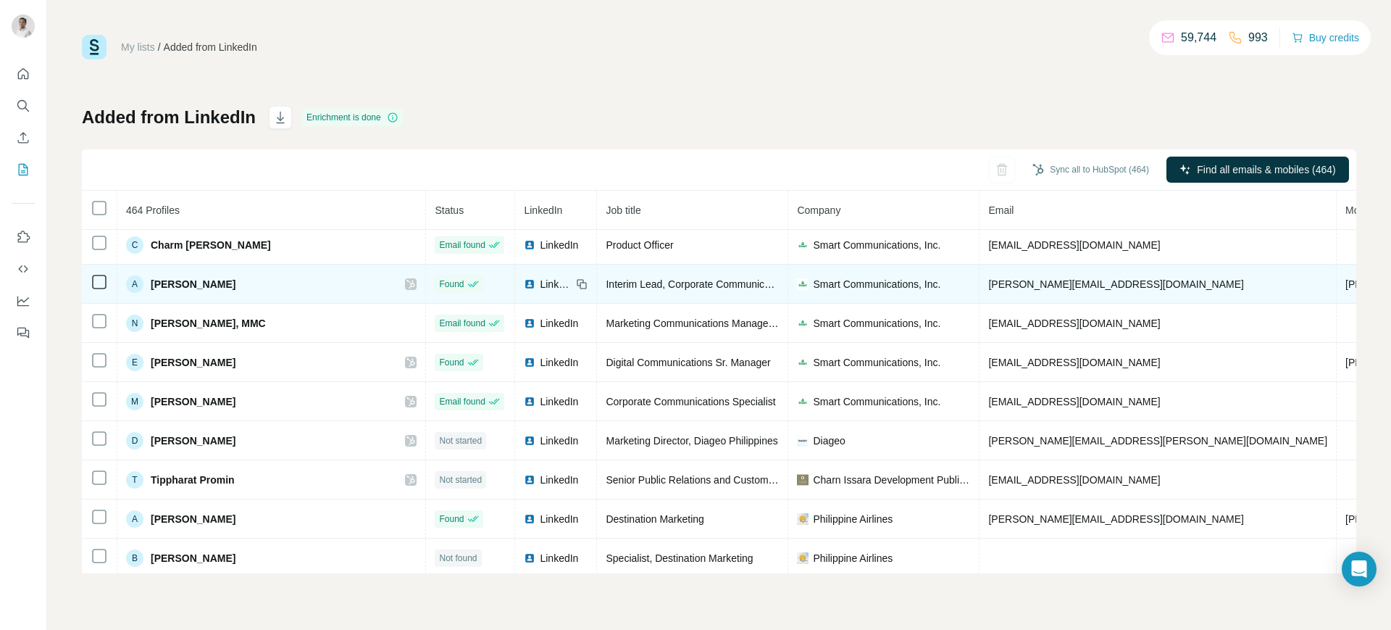
scroll to position [2405, 0]
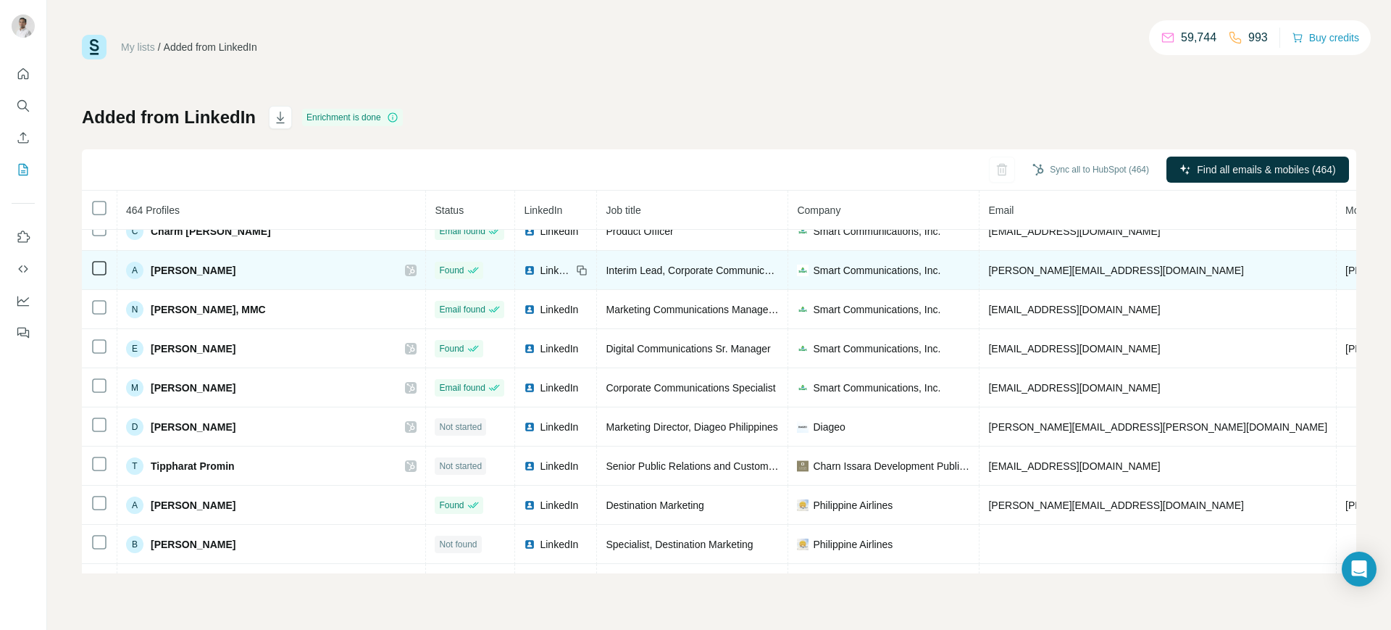
click at [1112, 265] on span "[PHONE_NUMBER]" at bounding box center [1391, 270] width 91 height 12
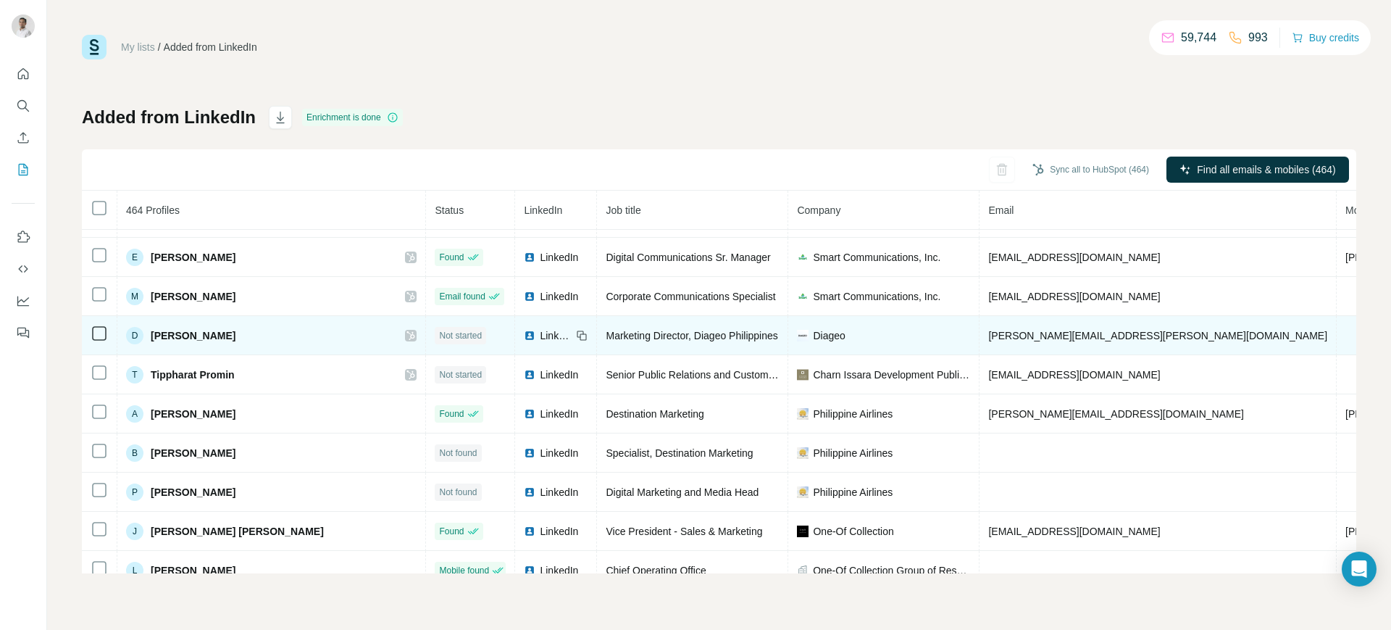
scroll to position [2501, 0]
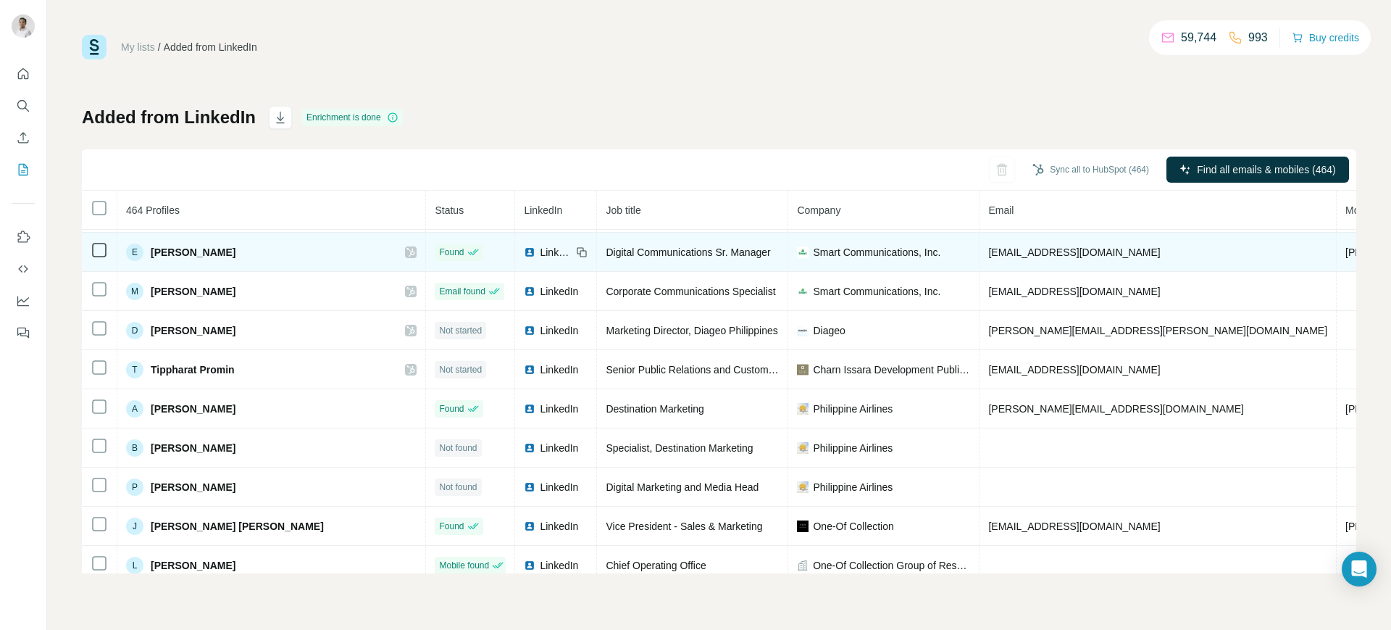
click at [1112, 249] on span "[PHONE_NUMBER]" at bounding box center [1391, 252] width 91 height 12
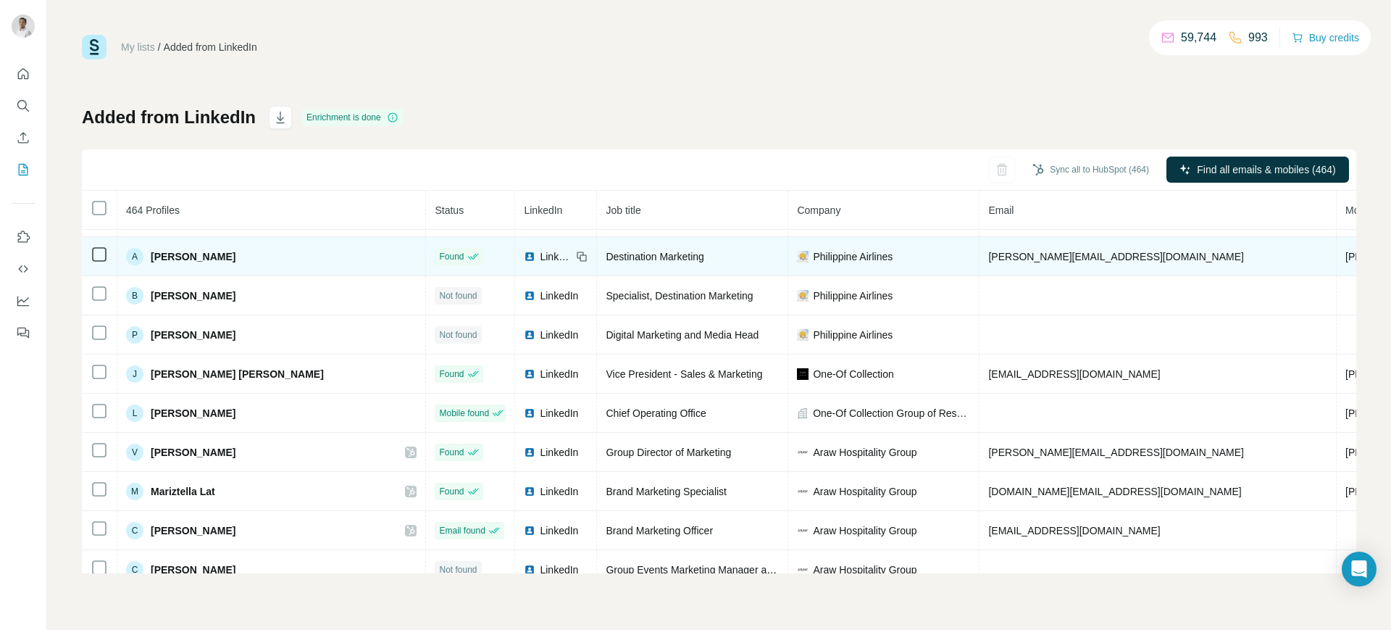
scroll to position [2661, 0]
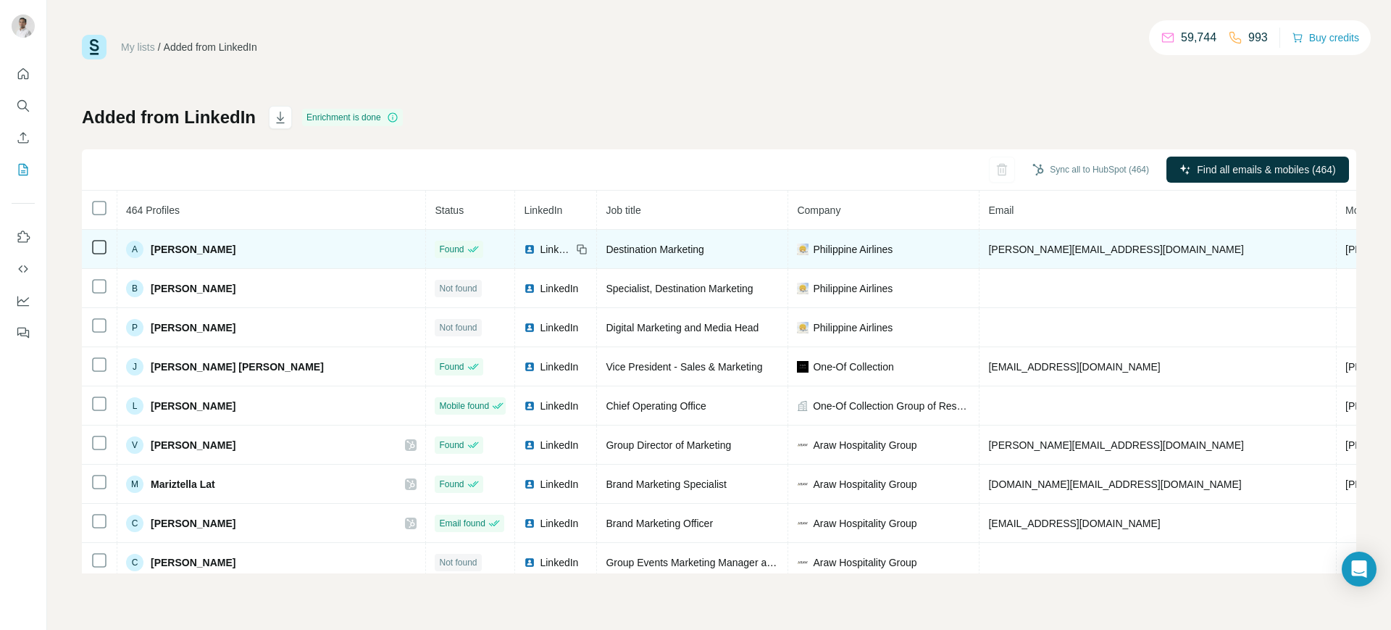
click at [1112, 248] on span "[PHONE_NUMBER]" at bounding box center [1391, 249] width 91 height 12
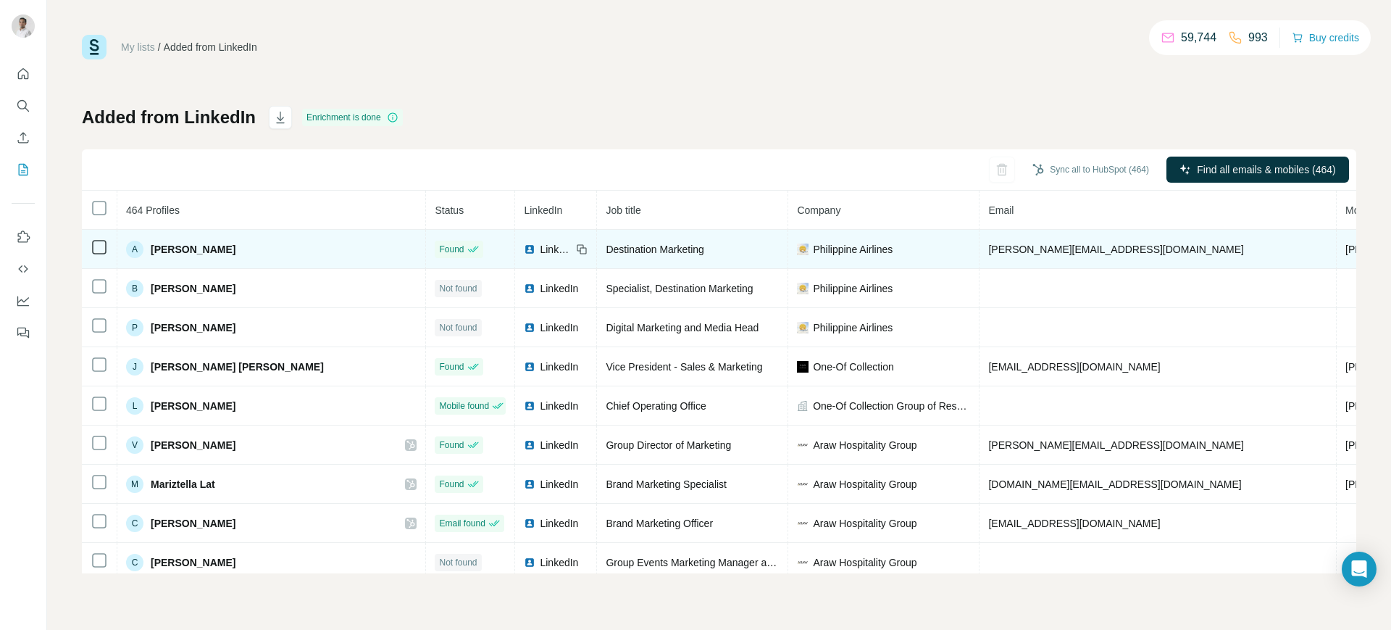
click at [1112, 248] on span "[PHONE_NUMBER]" at bounding box center [1391, 249] width 91 height 12
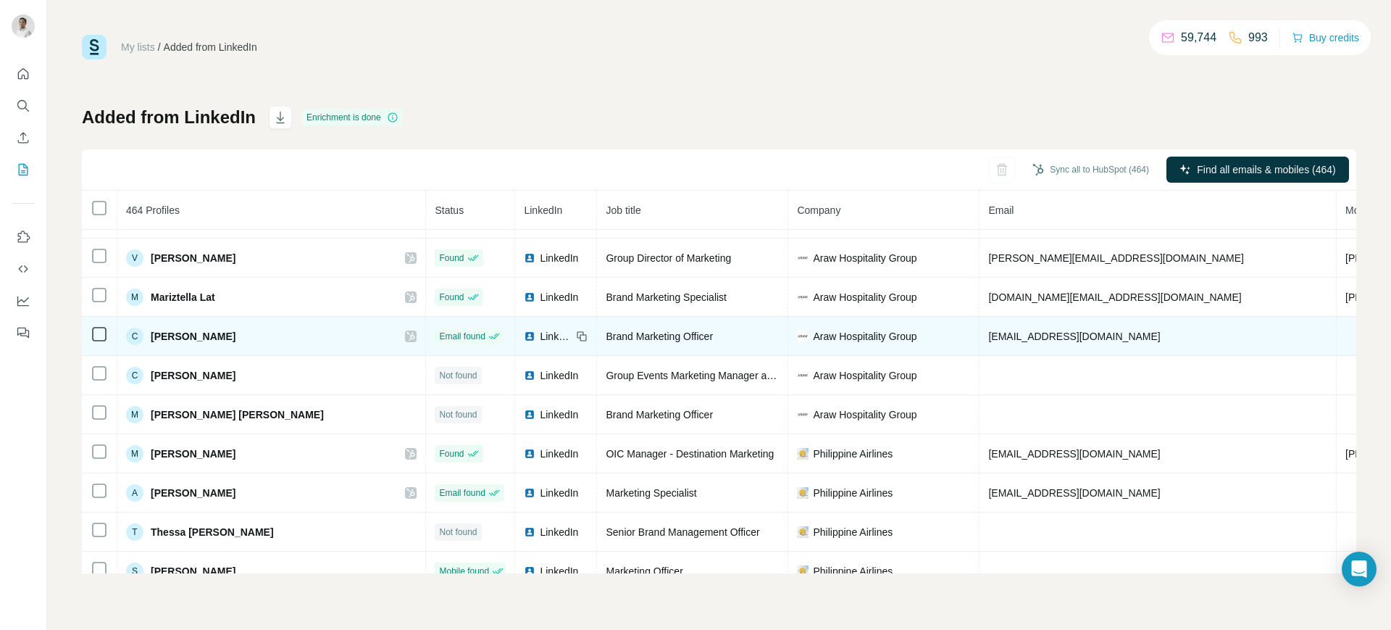
scroll to position [2853, 0]
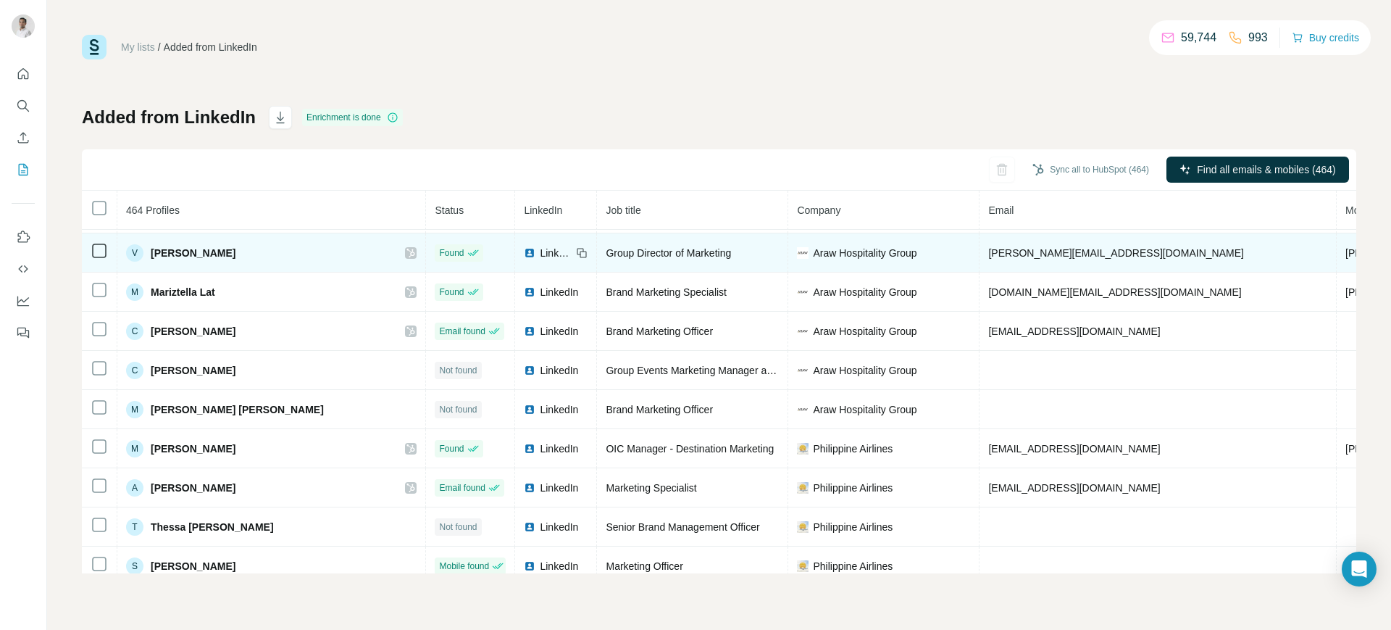
click at [1112, 244] on td "[PHONE_NUMBER]" at bounding box center [1391, 252] width 109 height 39
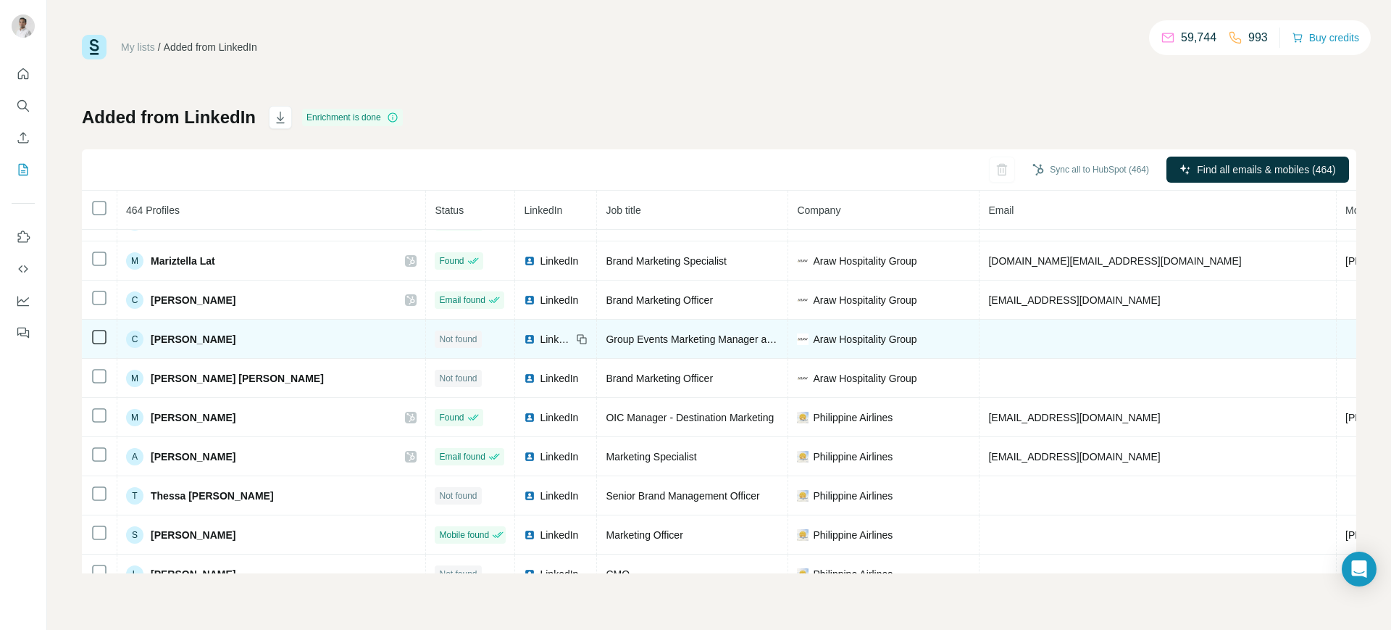
scroll to position [2886, 0]
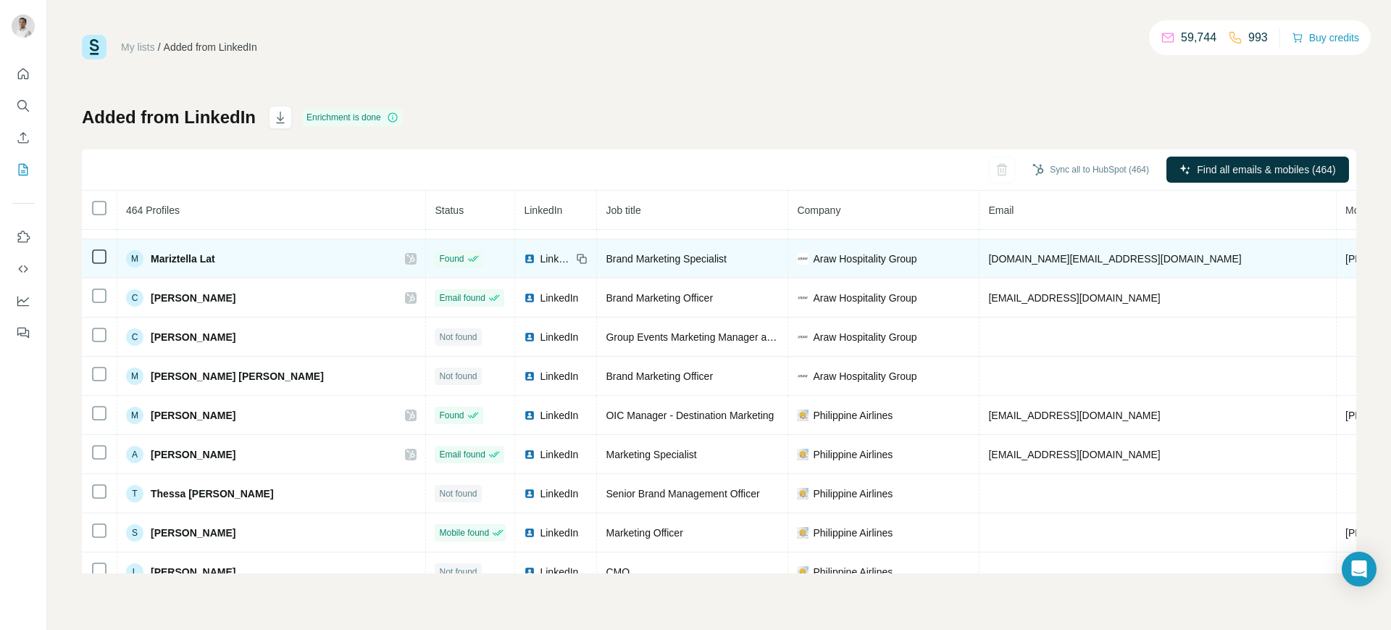
click at [1112, 254] on span "[PHONE_NUMBER]" at bounding box center [1391, 259] width 91 height 12
click at [165, 257] on span "Mariztella Lat" at bounding box center [183, 258] width 64 height 14
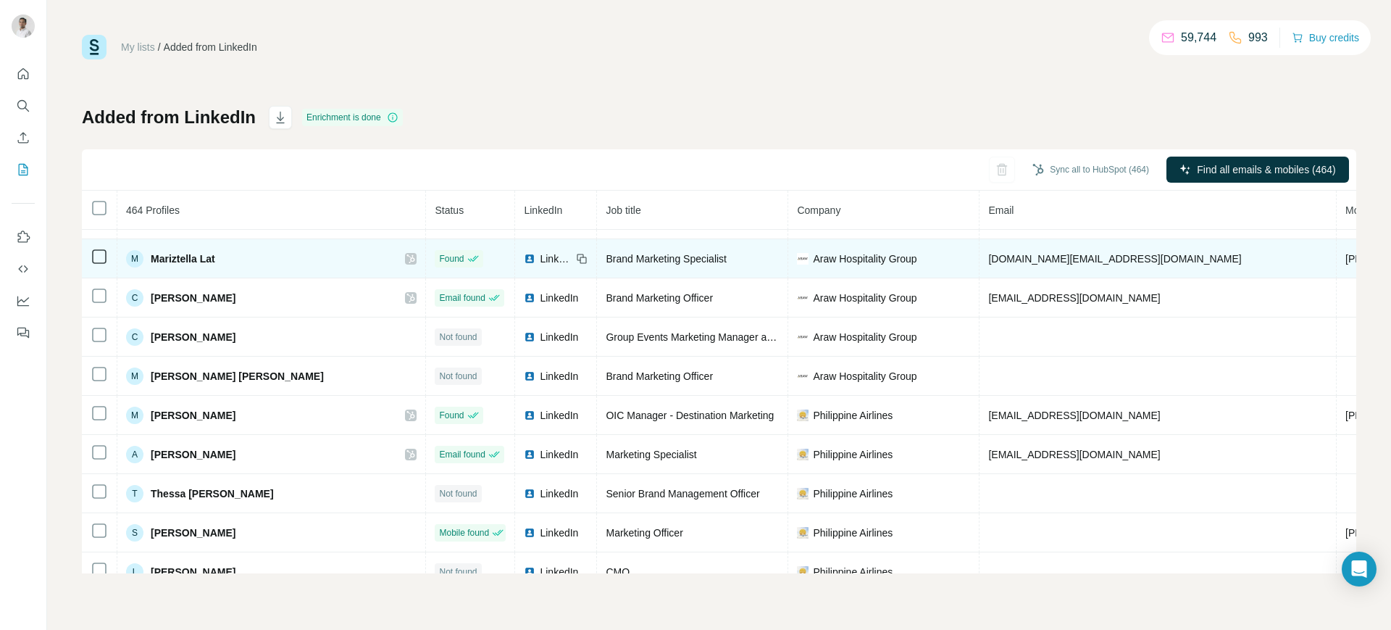
click at [165, 257] on span "Mariztella Lat" at bounding box center [183, 258] width 64 height 14
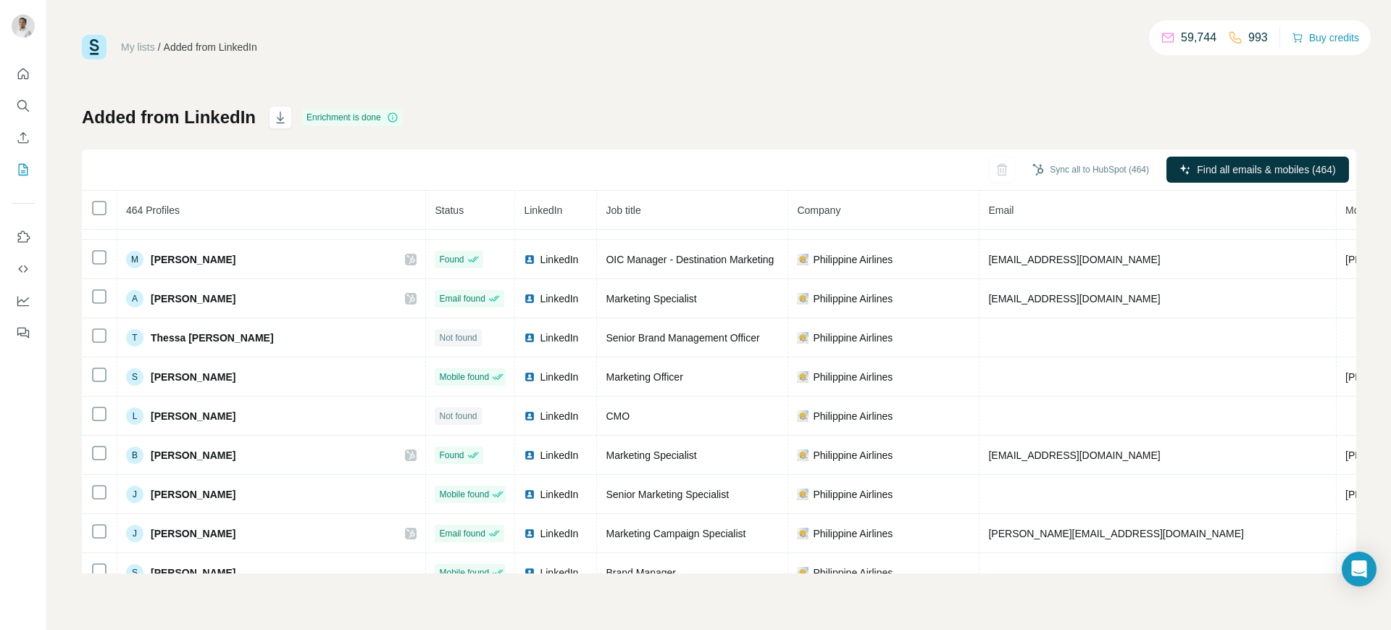
scroll to position [3043, 0]
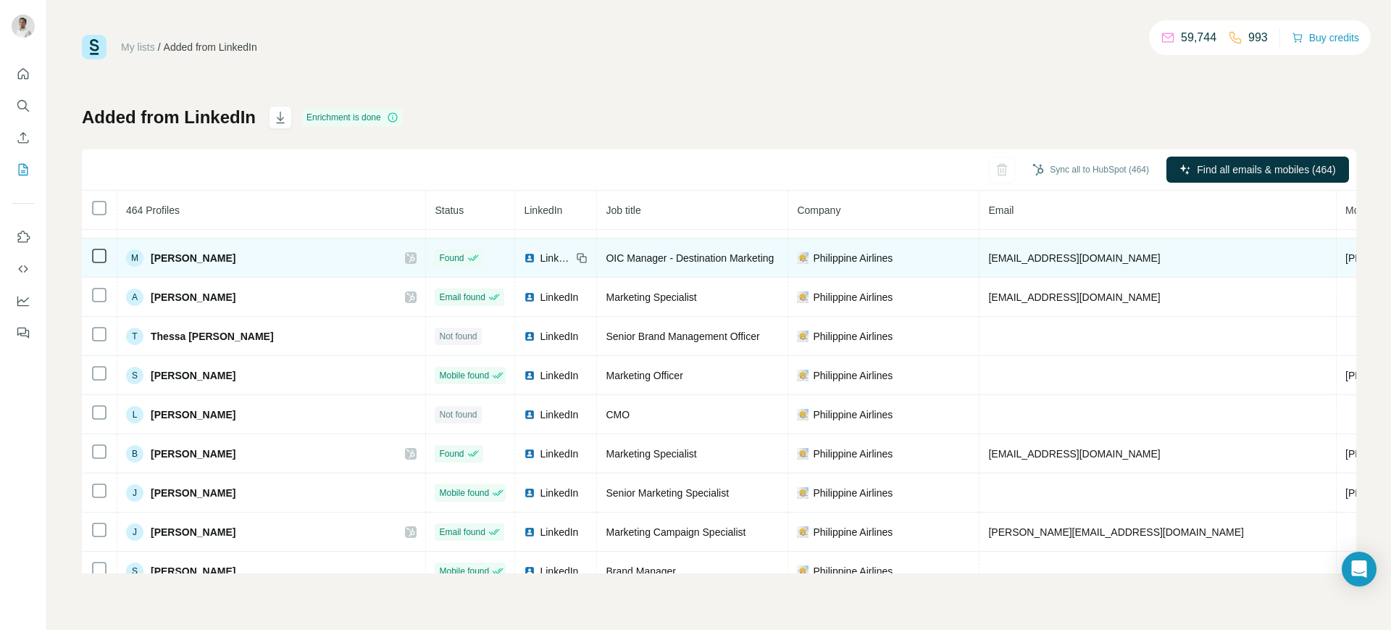
click at [1112, 262] on span "[PHONE_NUMBER]" at bounding box center [1391, 258] width 91 height 12
click at [1112, 254] on span "[PHONE_NUMBER]" at bounding box center [1391, 258] width 91 height 12
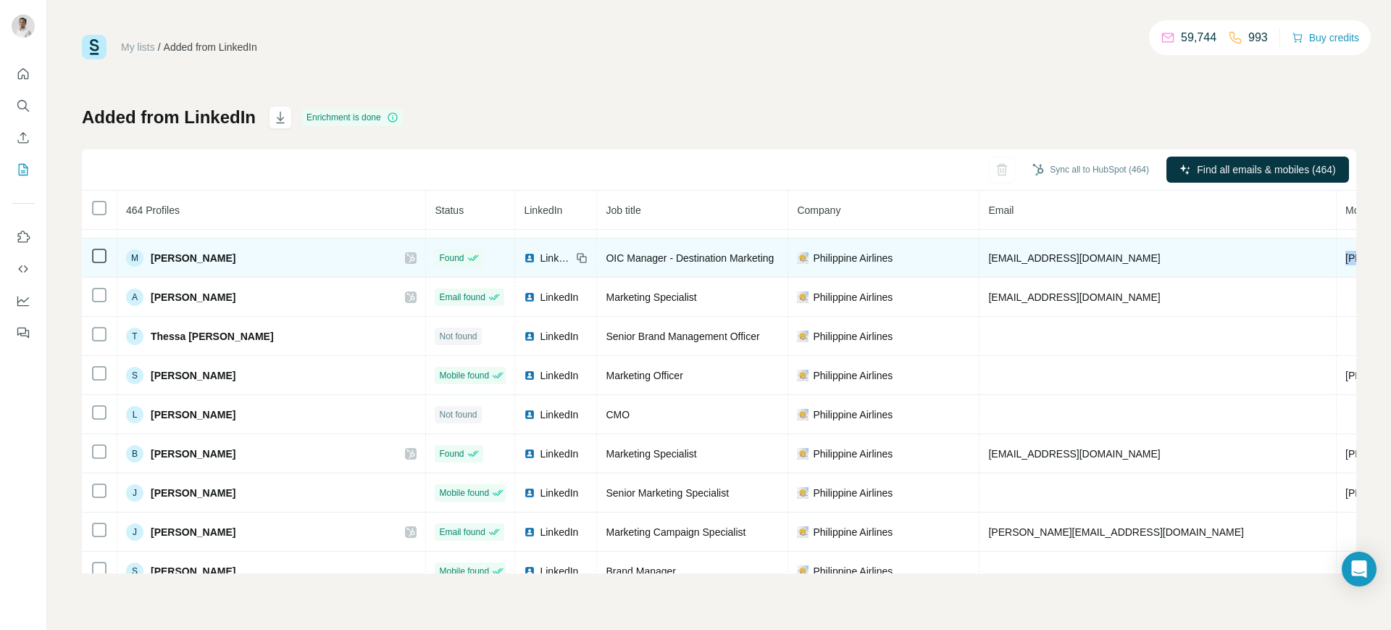
click at [1112, 254] on span "[PHONE_NUMBER]" at bounding box center [1391, 258] width 91 height 12
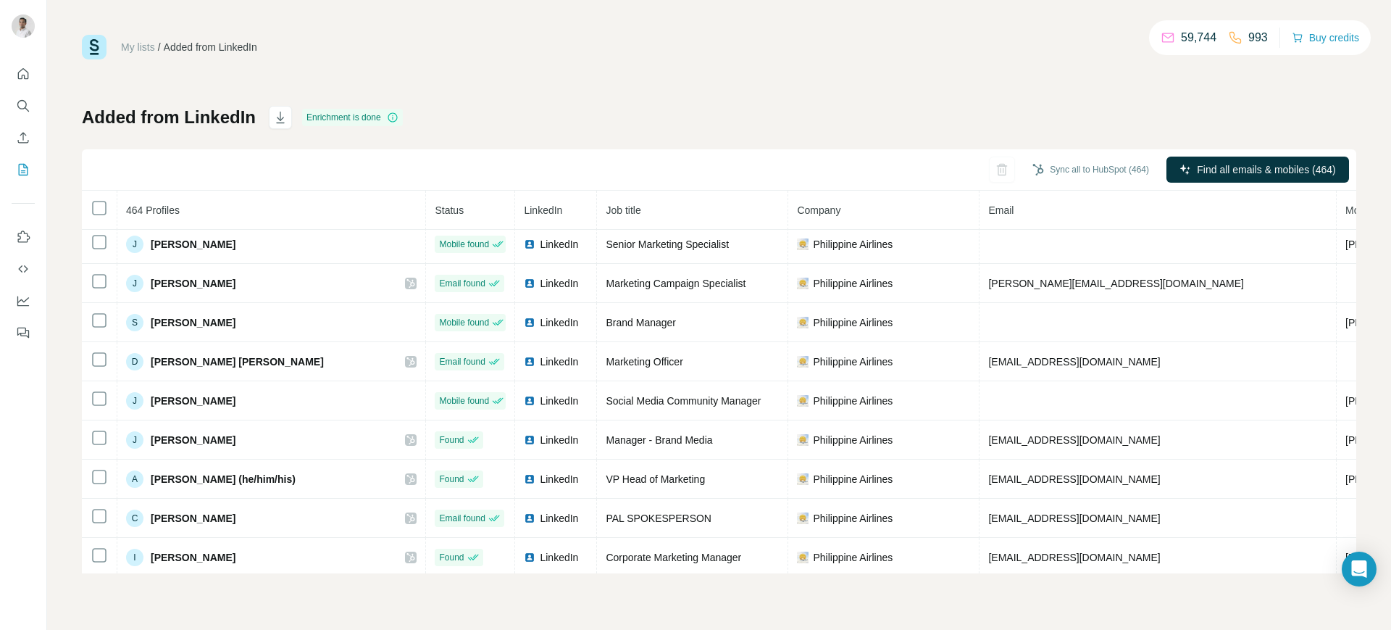
scroll to position [3329, 0]
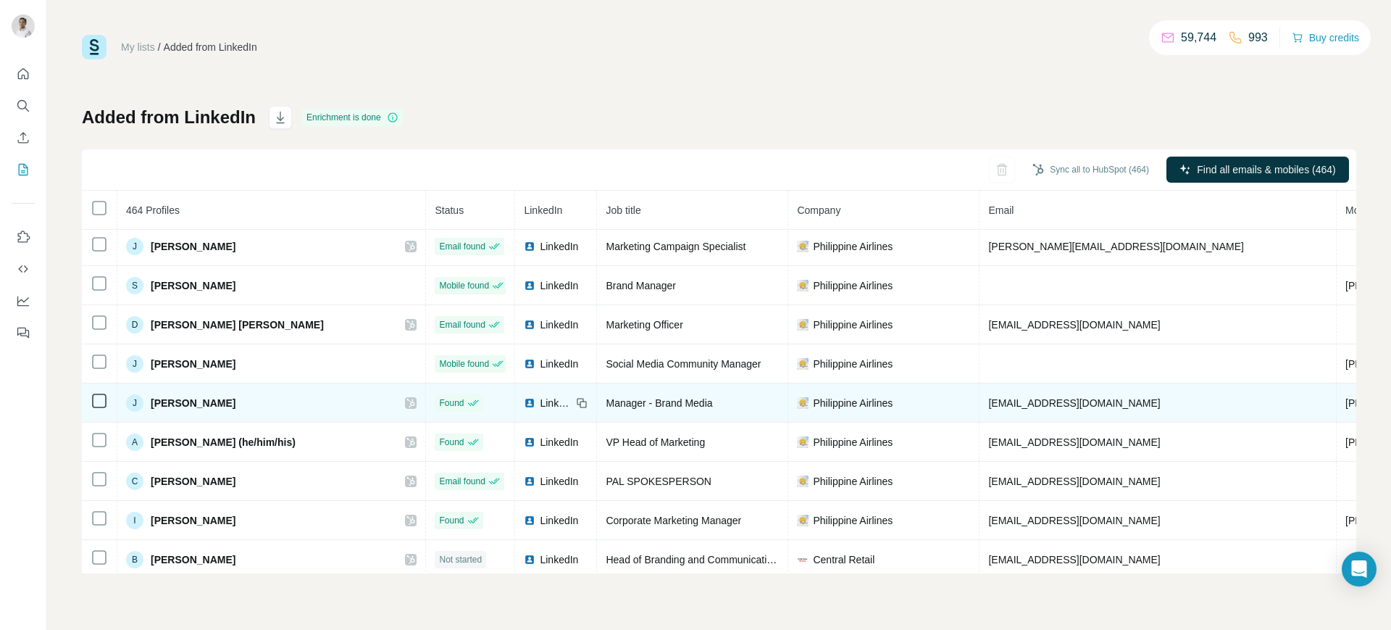
click at [1112, 402] on span "[PHONE_NUMBER]" at bounding box center [1391, 403] width 91 height 12
click at [540, 404] on span "LinkedIn" at bounding box center [556, 403] width 32 height 14
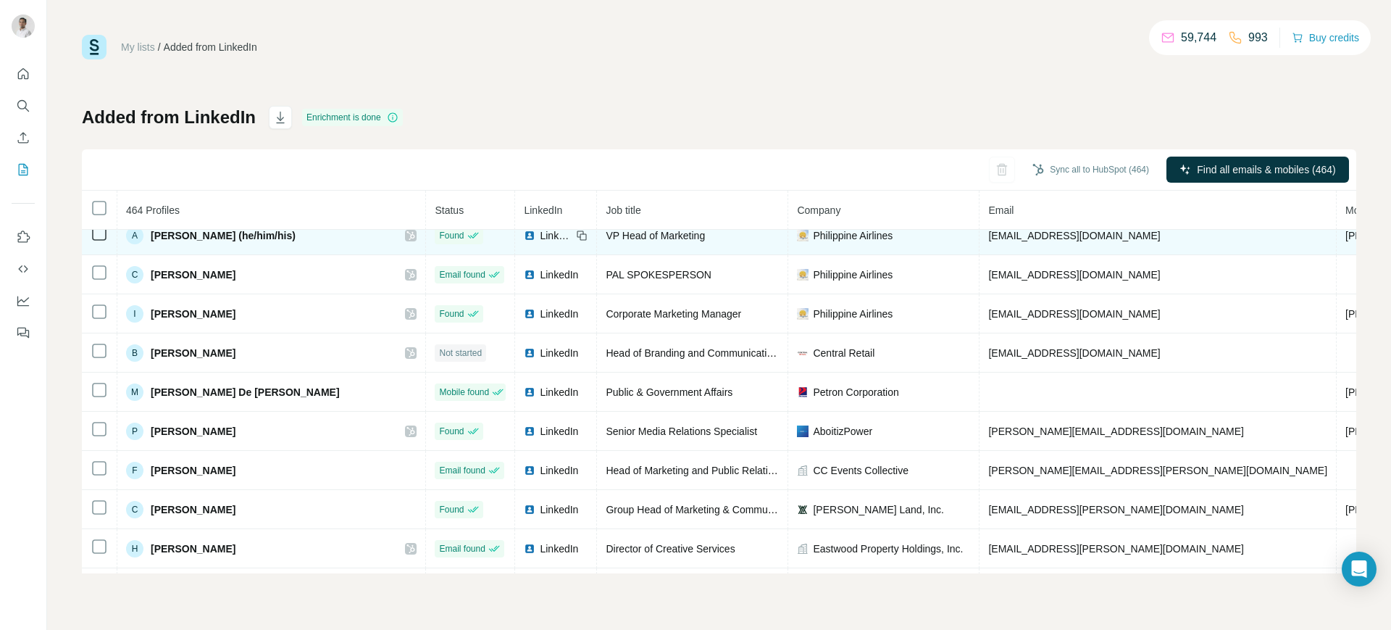
scroll to position [3575, 0]
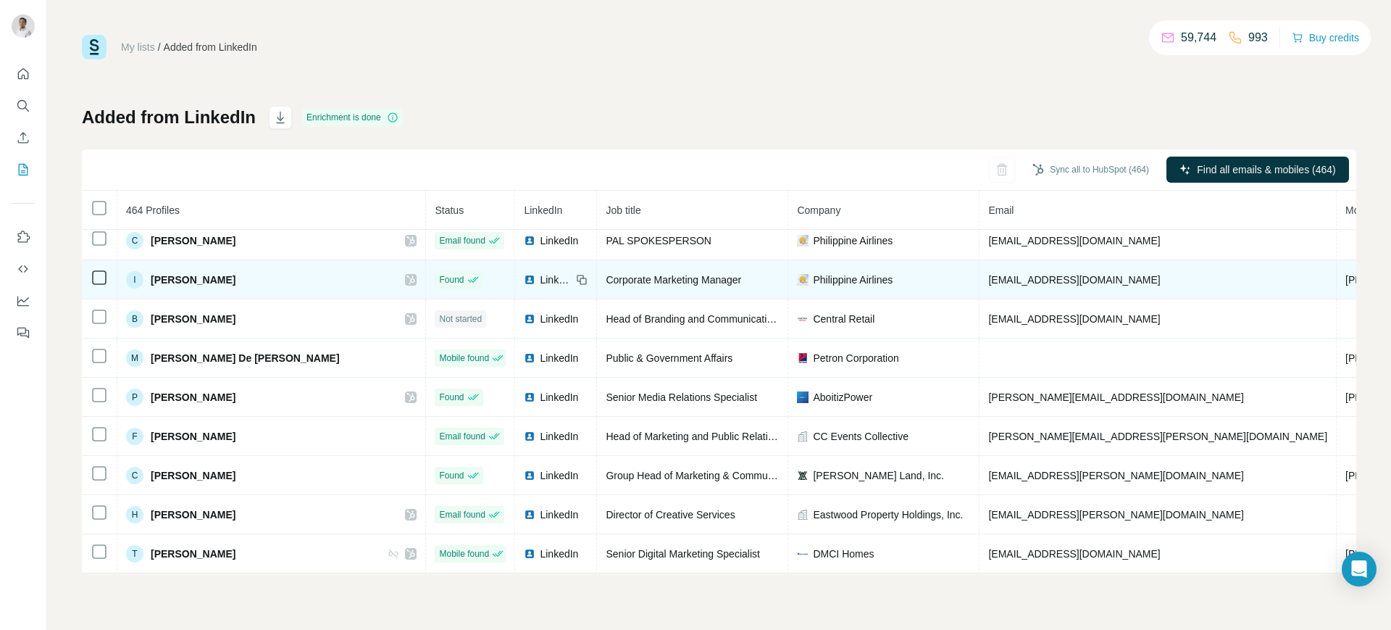
click at [1112, 274] on span "[PHONE_NUMBER]" at bounding box center [1391, 280] width 91 height 12
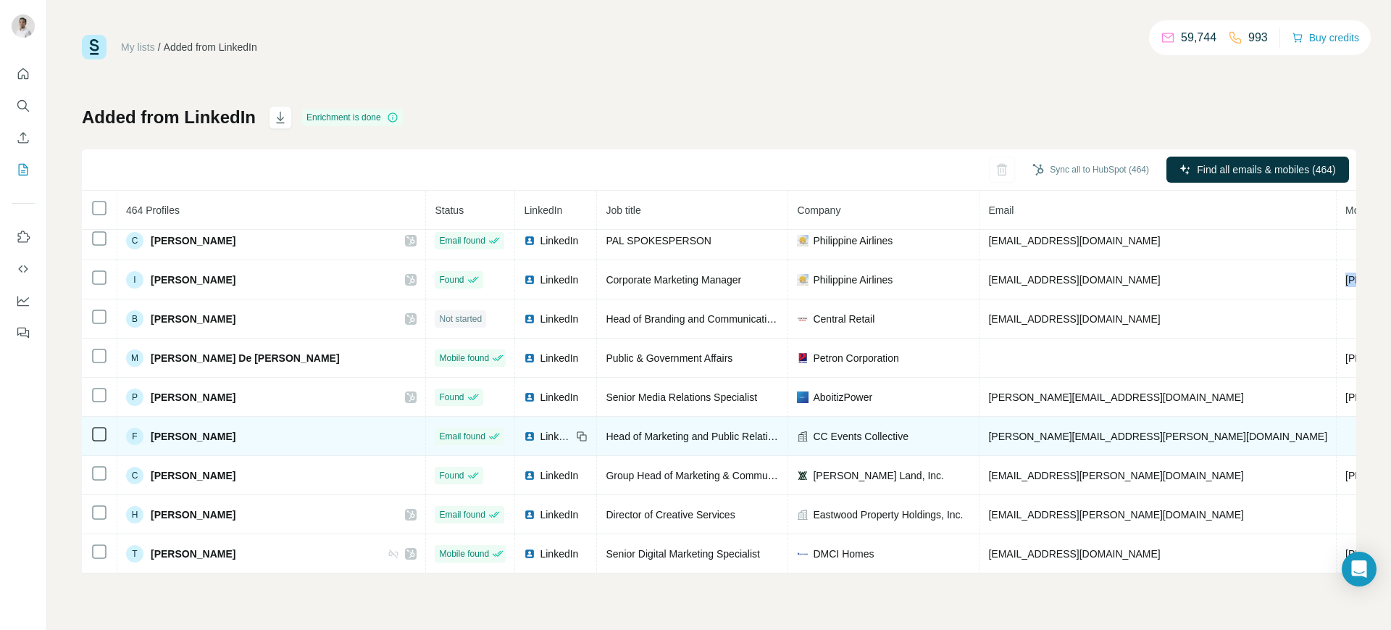
scroll to position [3579, 0]
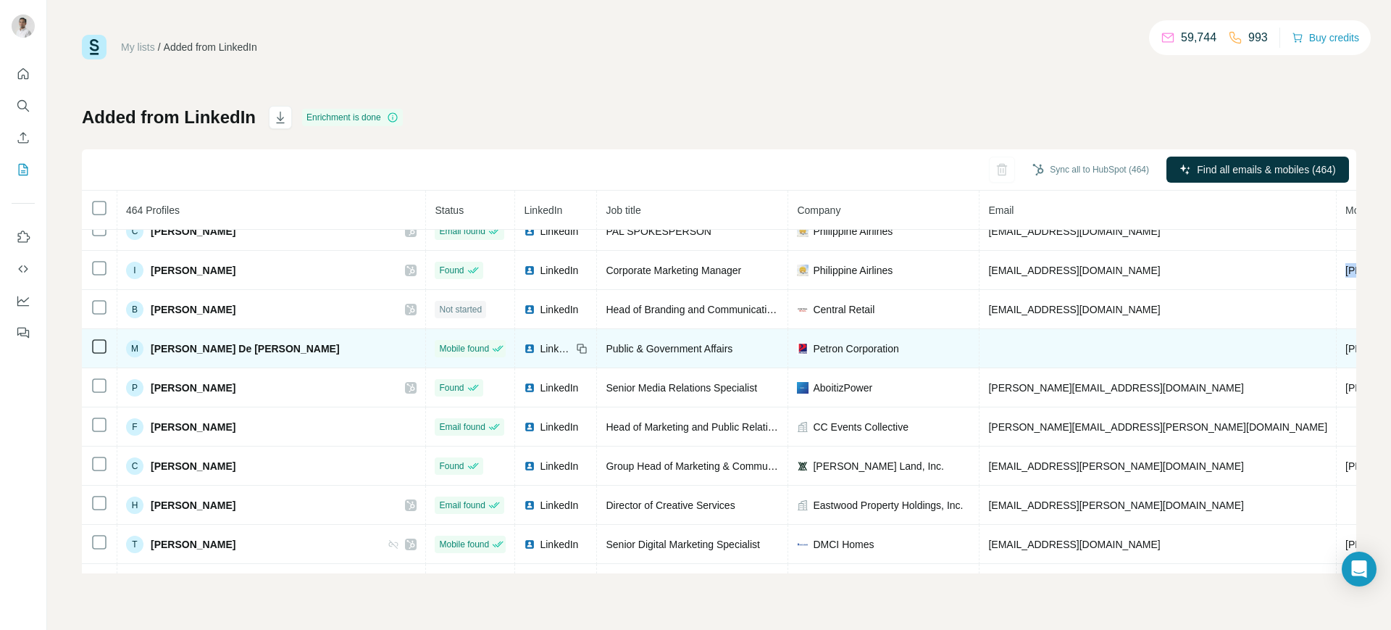
click at [1112, 343] on span "[PHONE_NUMBER]" at bounding box center [1391, 349] width 91 height 12
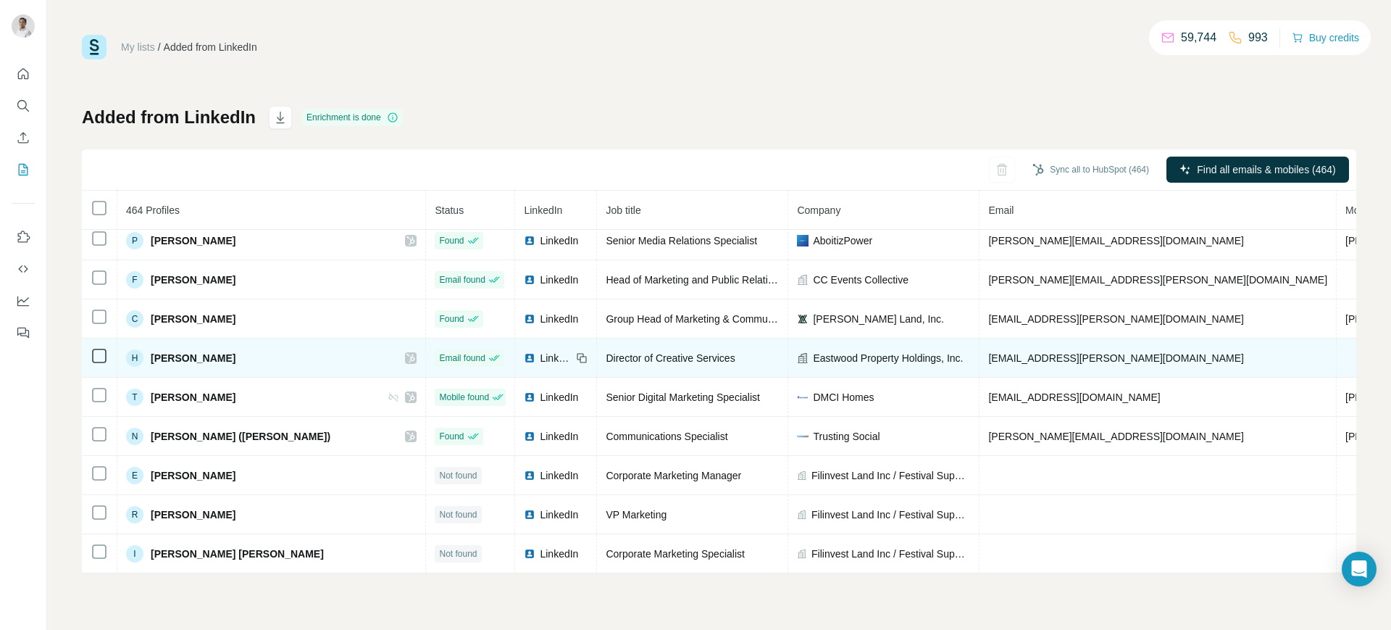
scroll to position [3728, 0]
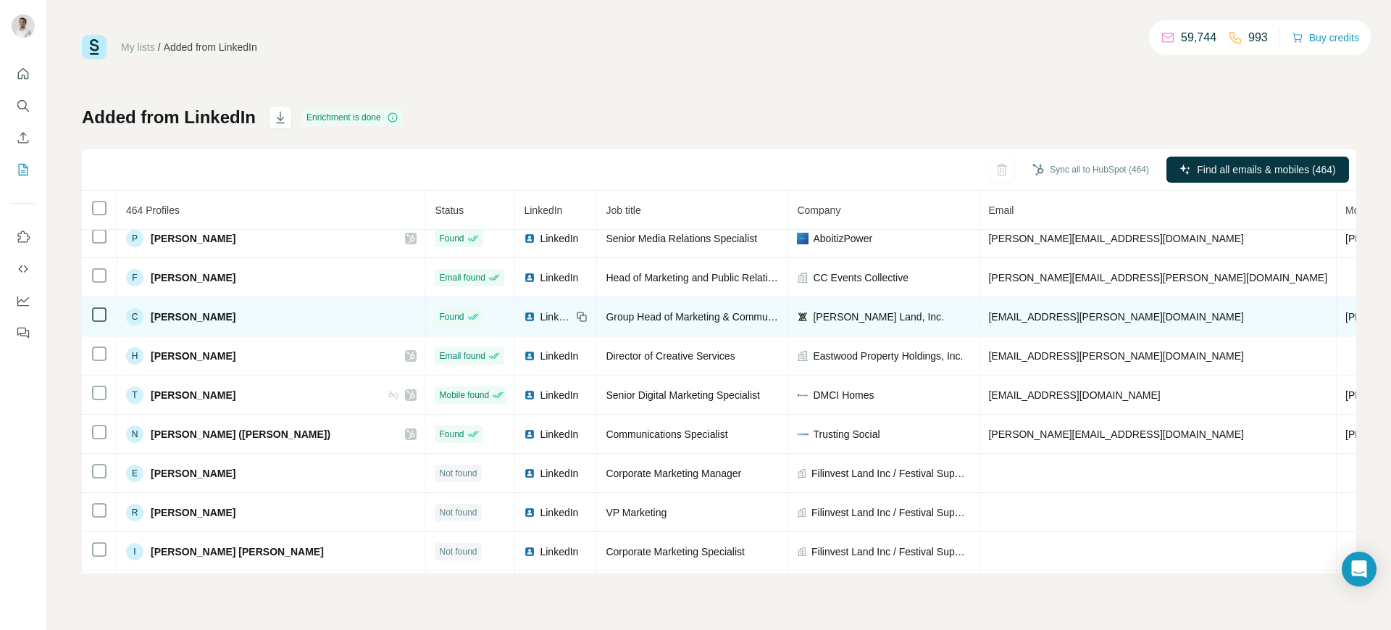
click at [1112, 308] on td "[PHONE_NUMBER]" at bounding box center [1391, 316] width 109 height 39
click at [1112, 315] on span "[PHONE_NUMBER]" at bounding box center [1391, 317] width 91 height 12
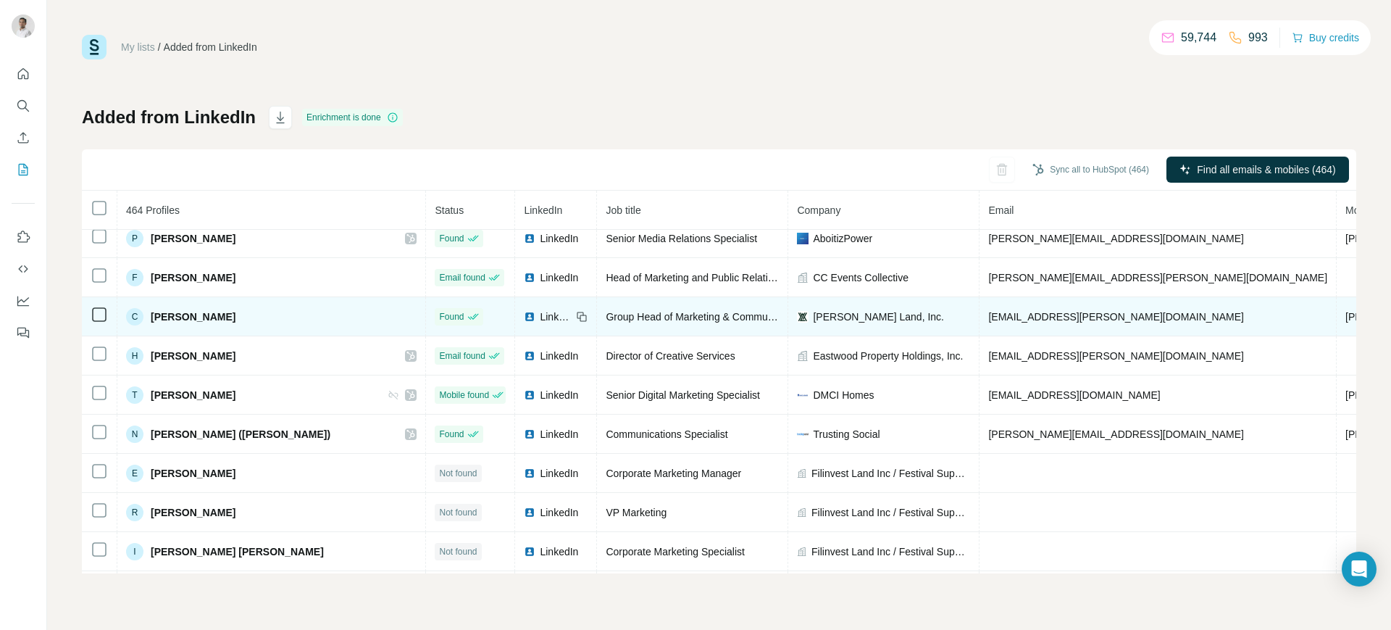
click at [1112, 315] on span "[PHONE_NUMBER]" at bounding box center [1391, 317] width 91 height 12
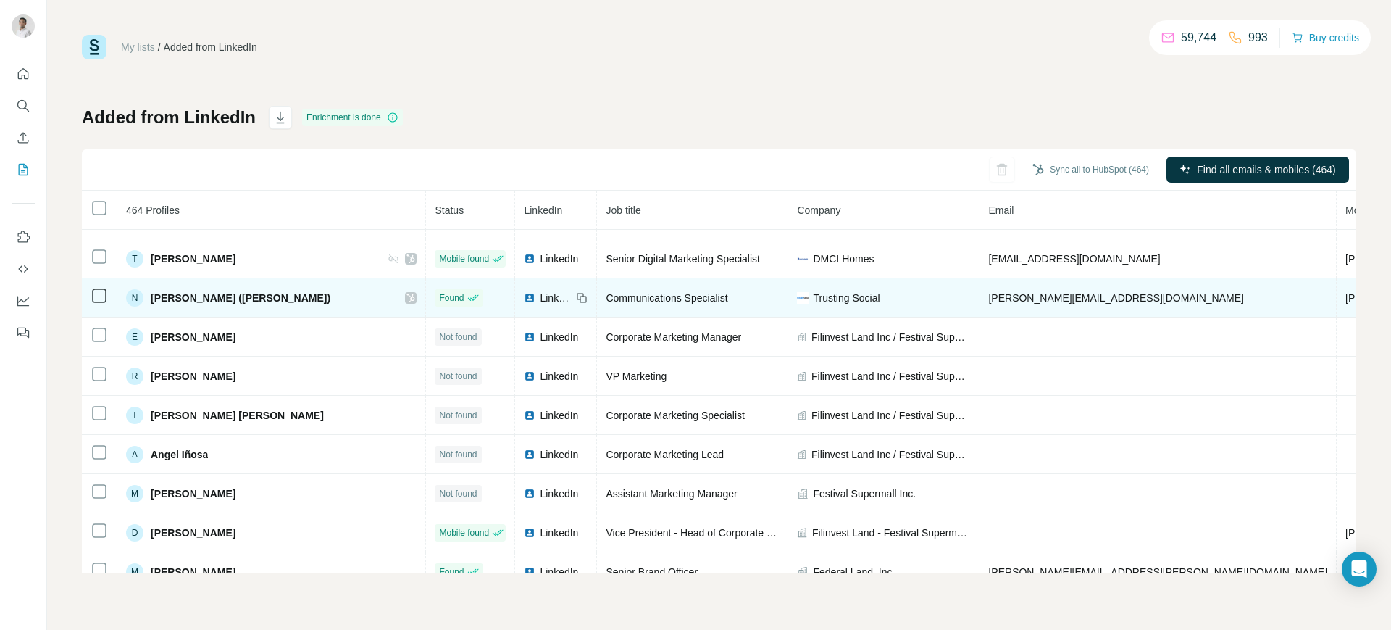
scroll to position [3865, 0]
click at [1112, 297] on span "[PHONE_NUMBER]" at bounding box center [1391, 297] width 91 height 12
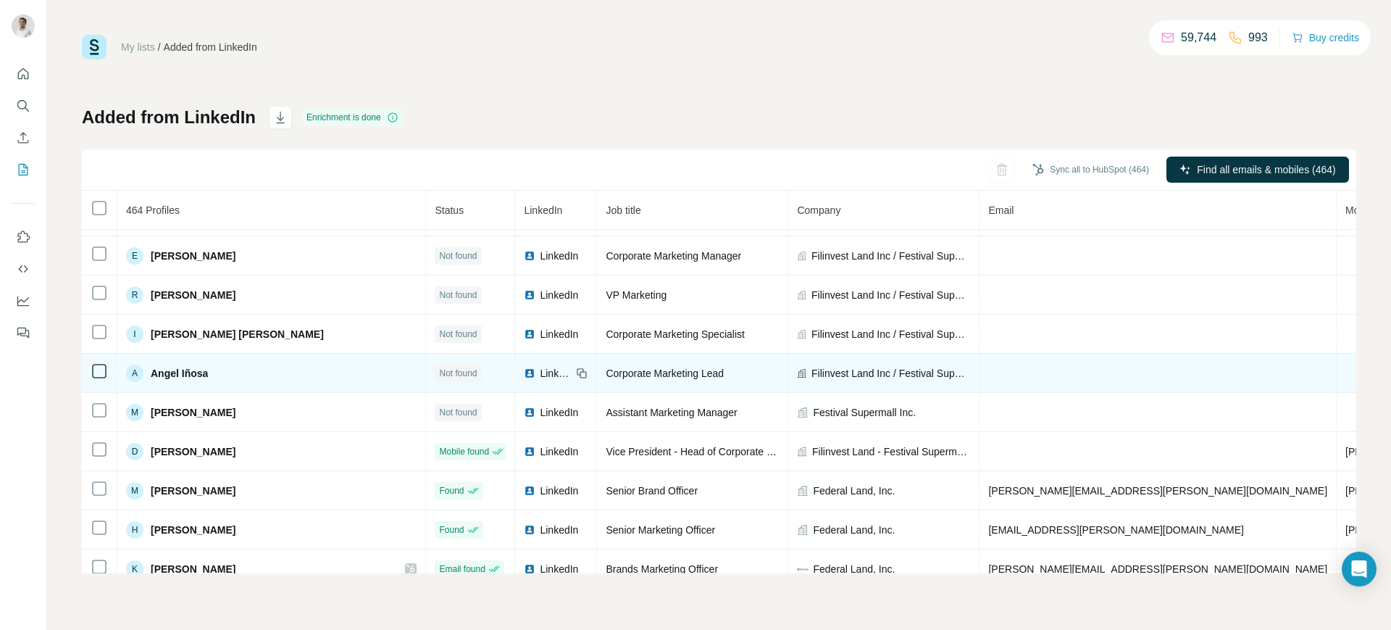
scroll to position [3970, 0]
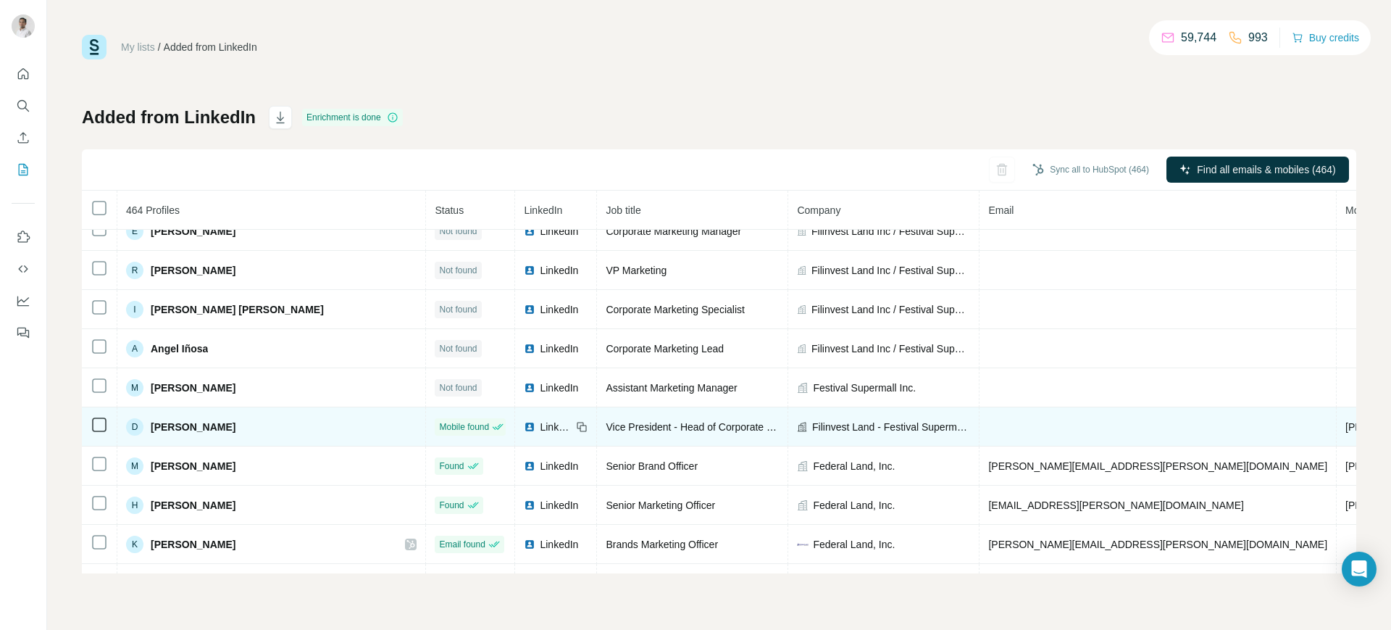
click at [1112, 424] on span "[PHONE_NUMBER]" at bounding box center [1391, 427] width 91 height 12
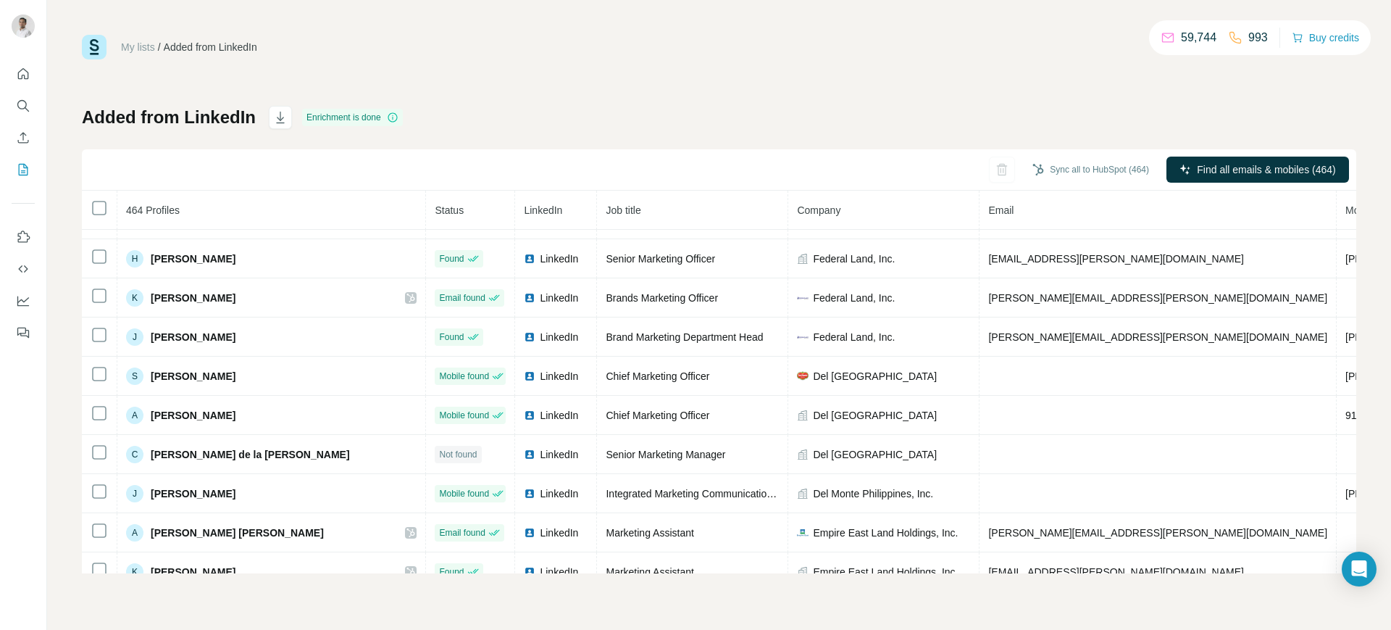
scroll to position [4227, 0]
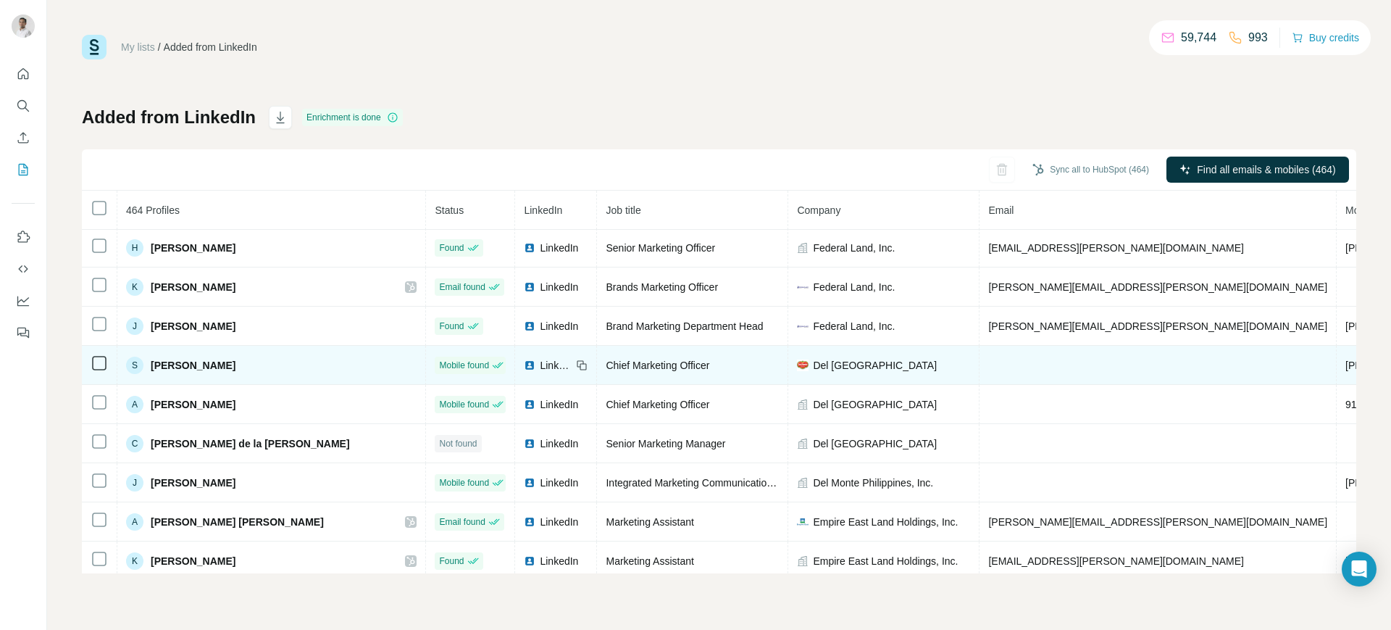
click at [1112, 364] on span "[PHONE_NUMBER]" at bounding box center [1391, 365] width 91 height 12
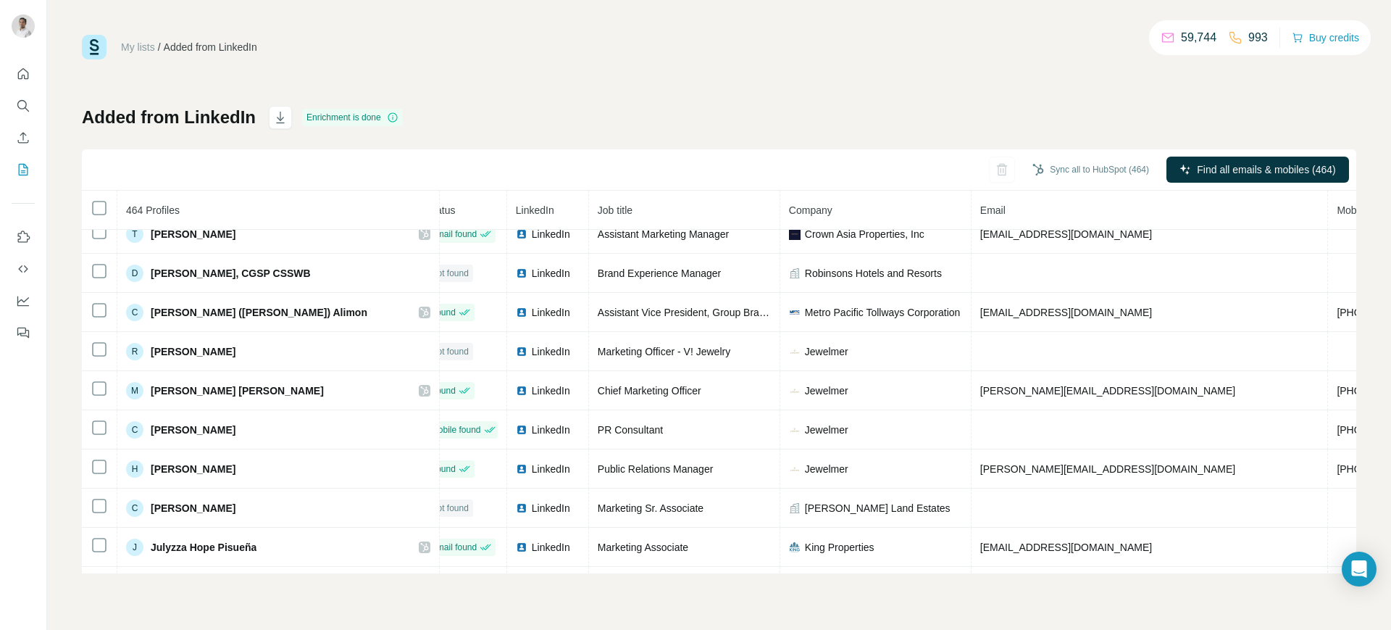
scroll to position [5220, 22]
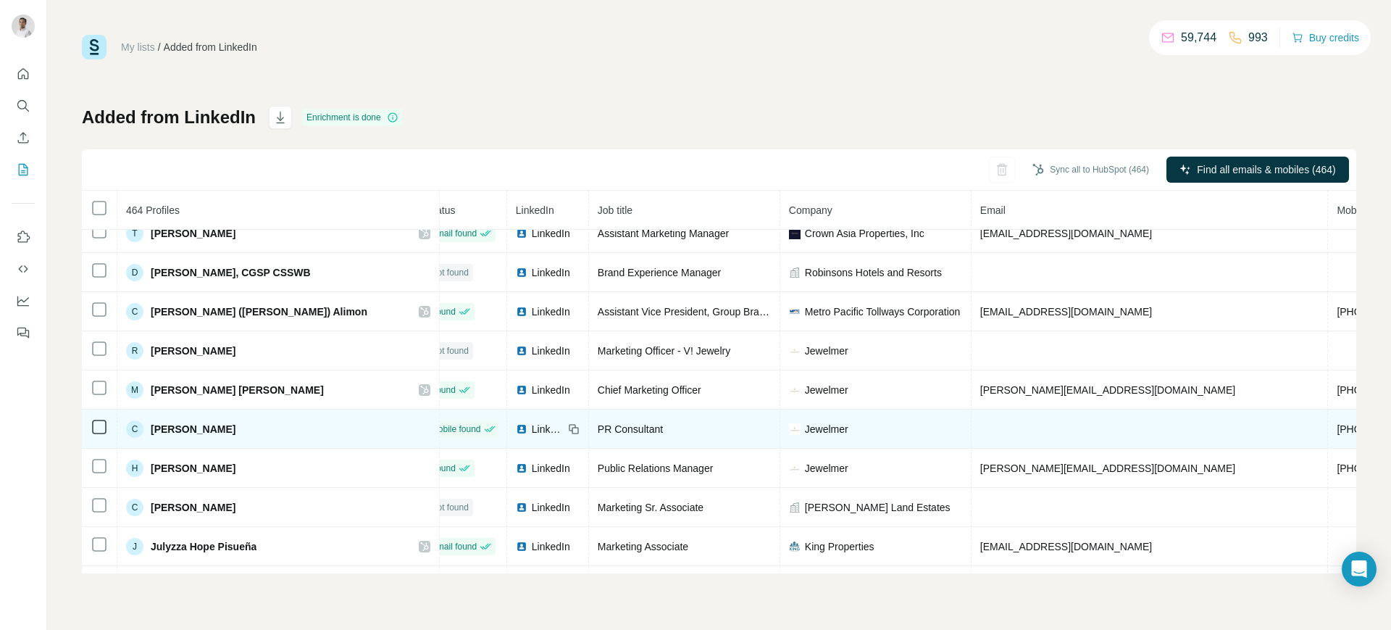
click at [1112, 428] on span "[PHONE_NUMBER]" at bounding box center [1382, 429] width 91 height 12
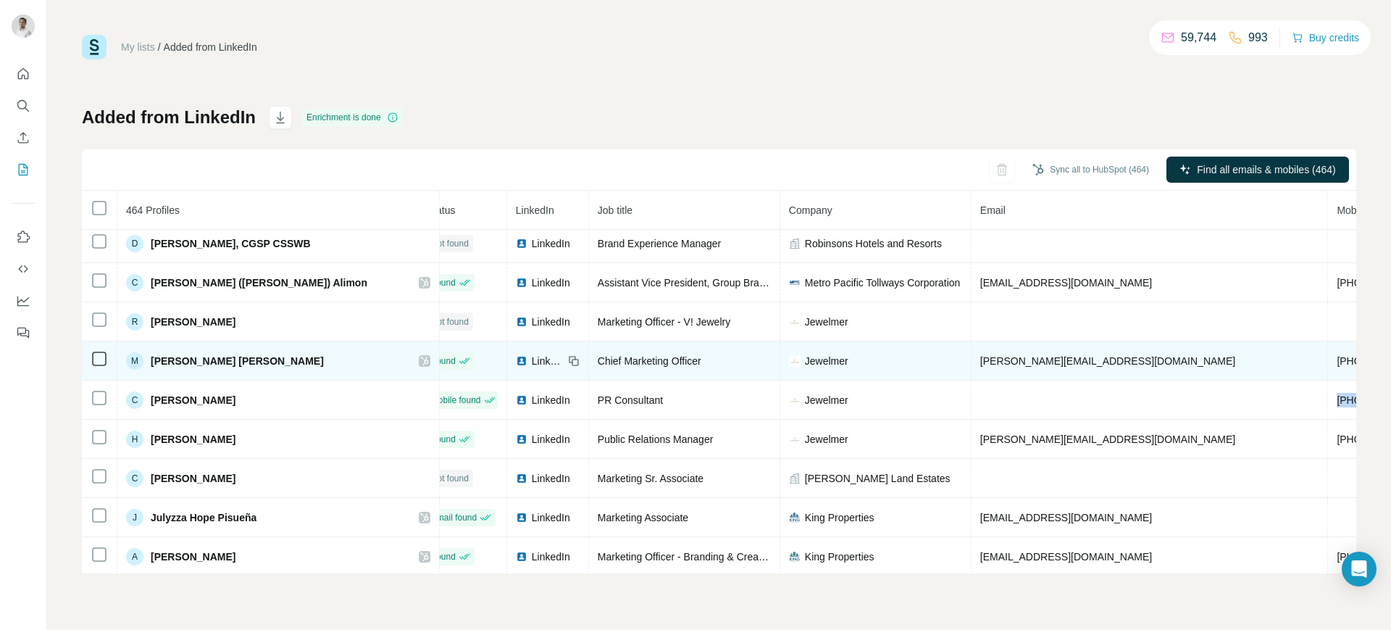
scroll to position [5250, 22]
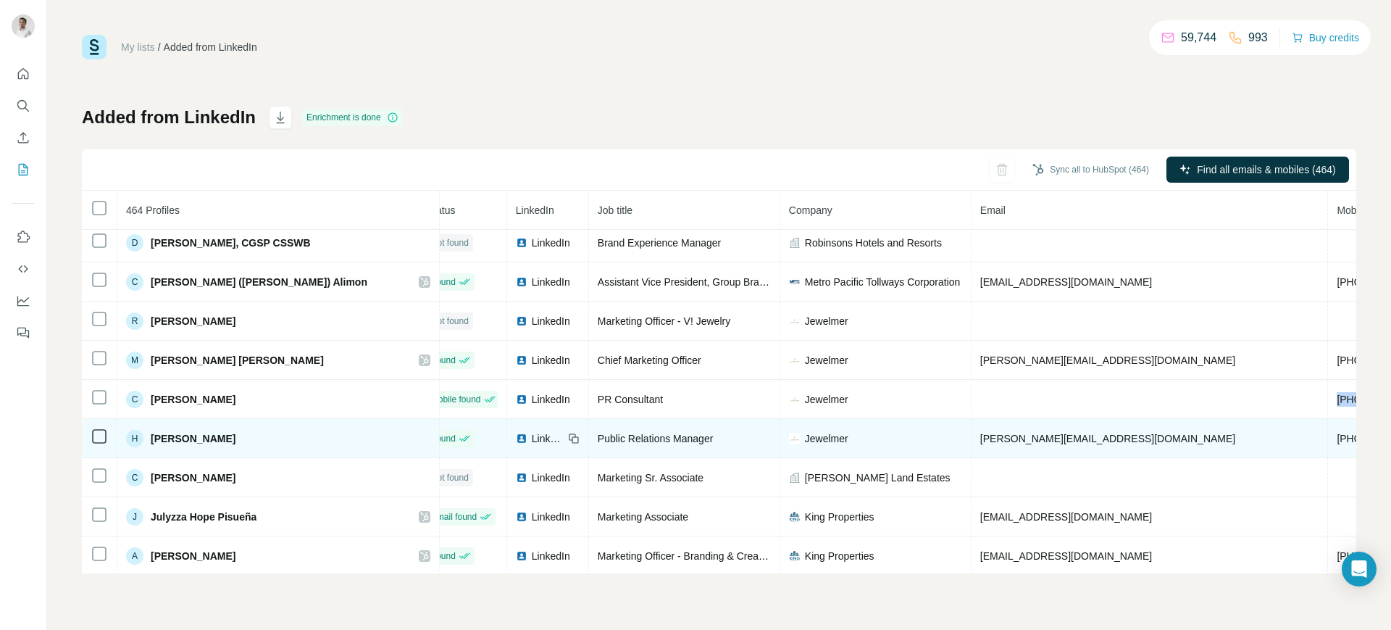
click at [1112, 433] on span "[PHONE_NUMBER]" at bounding box center [1382, 439] width 91 height 12
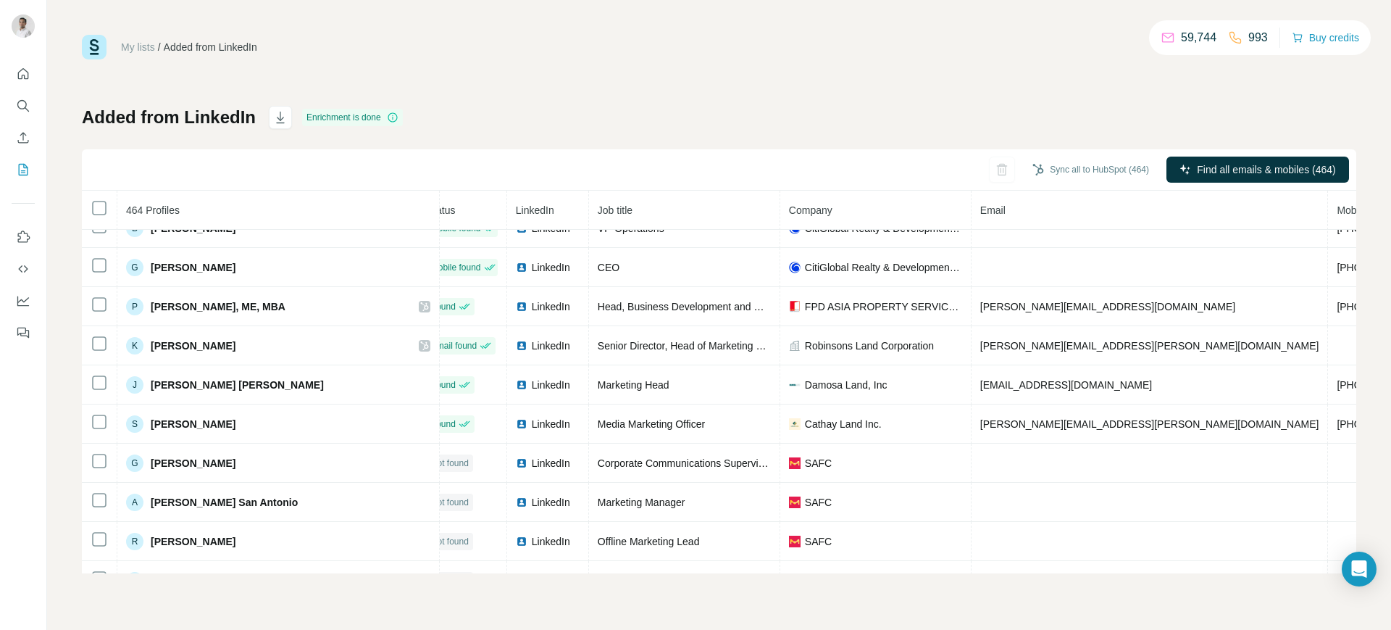
scroll to position [6121, 22]
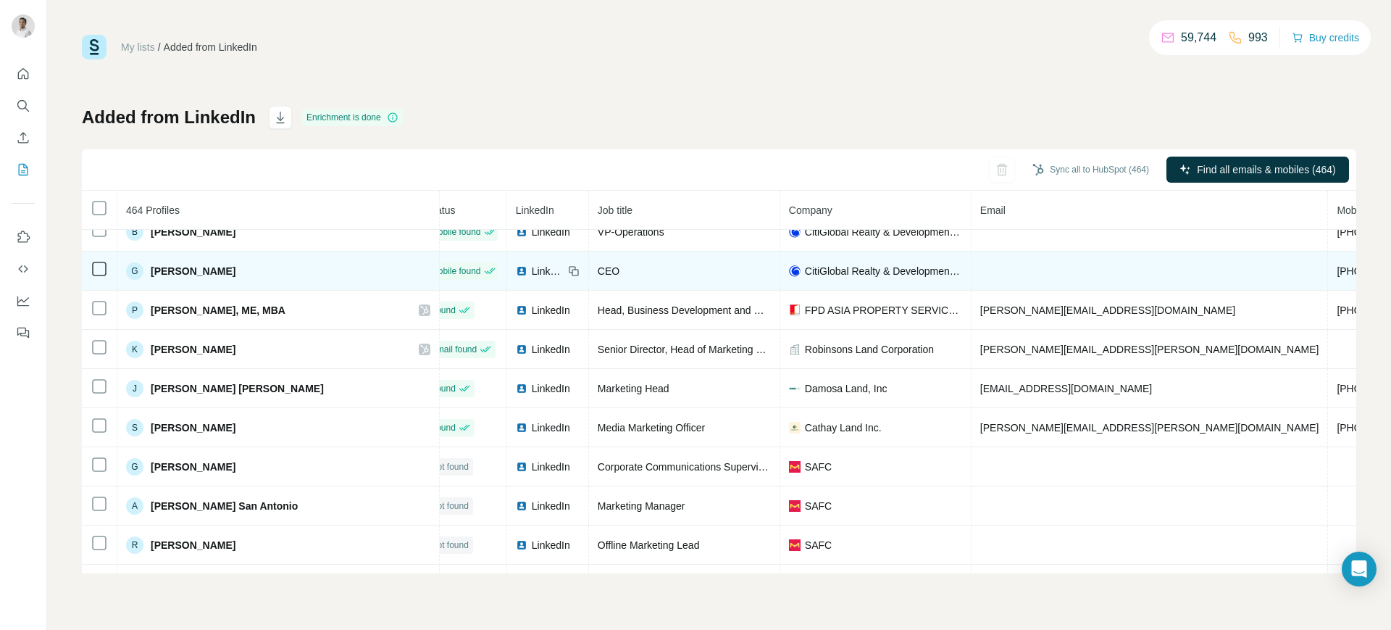
click at [1112, 266] on span "[PHONE_NUMBER]" at bounding box center [1382, 271] width 91 height 12
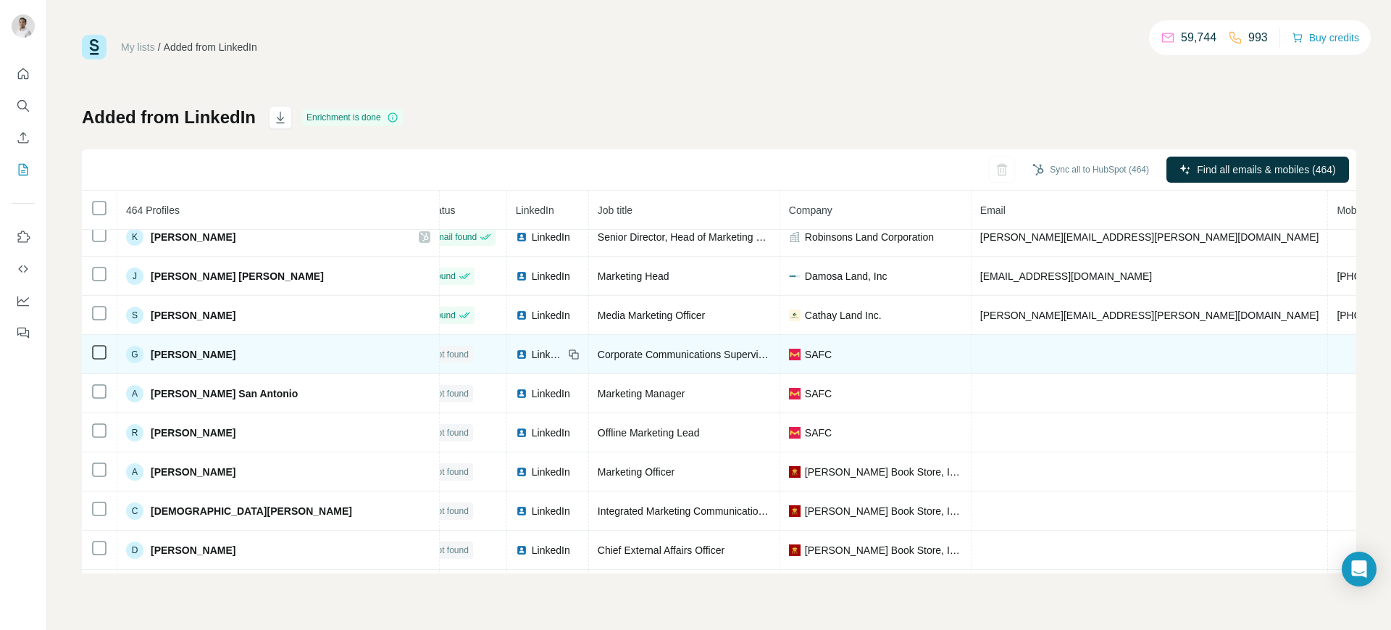
scroll to position [6235, 22]
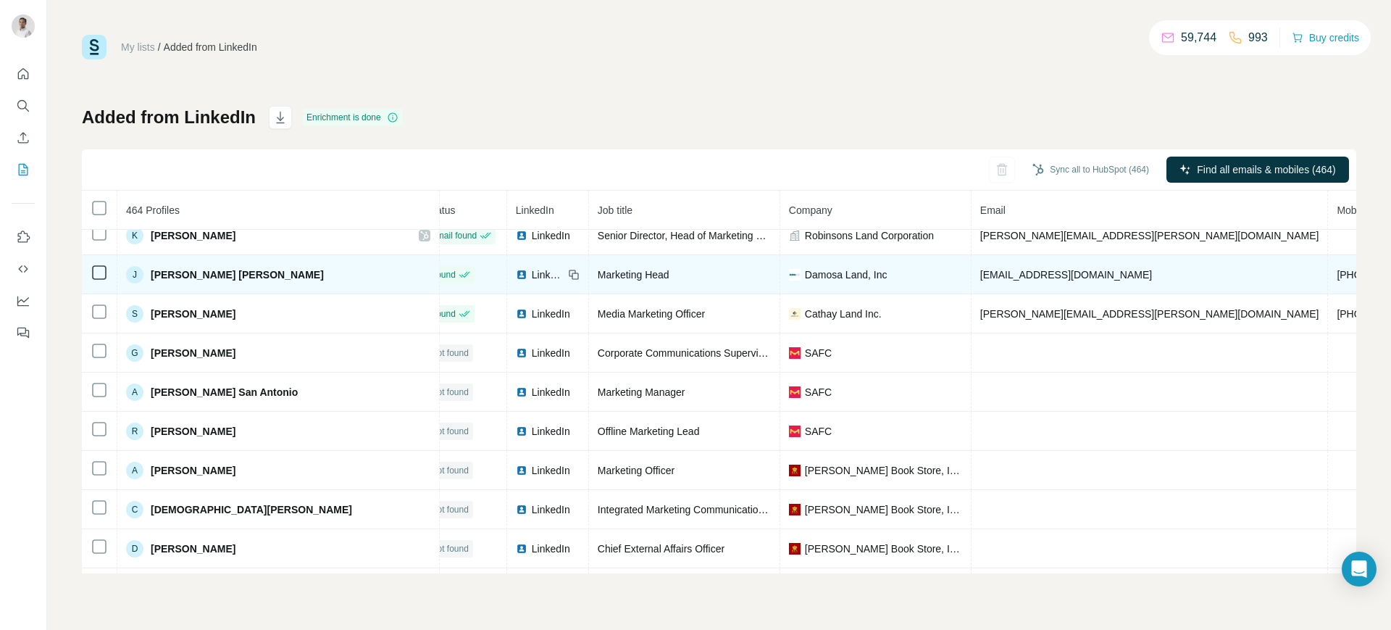
click at [1112, 271] on span "[PHONE_NUMBER]" at bounding box center [1382, 275] width 91 height 12
click at [516, 277] on div "LinkedIn" at bounding box center [540, 274] width 48 height 14
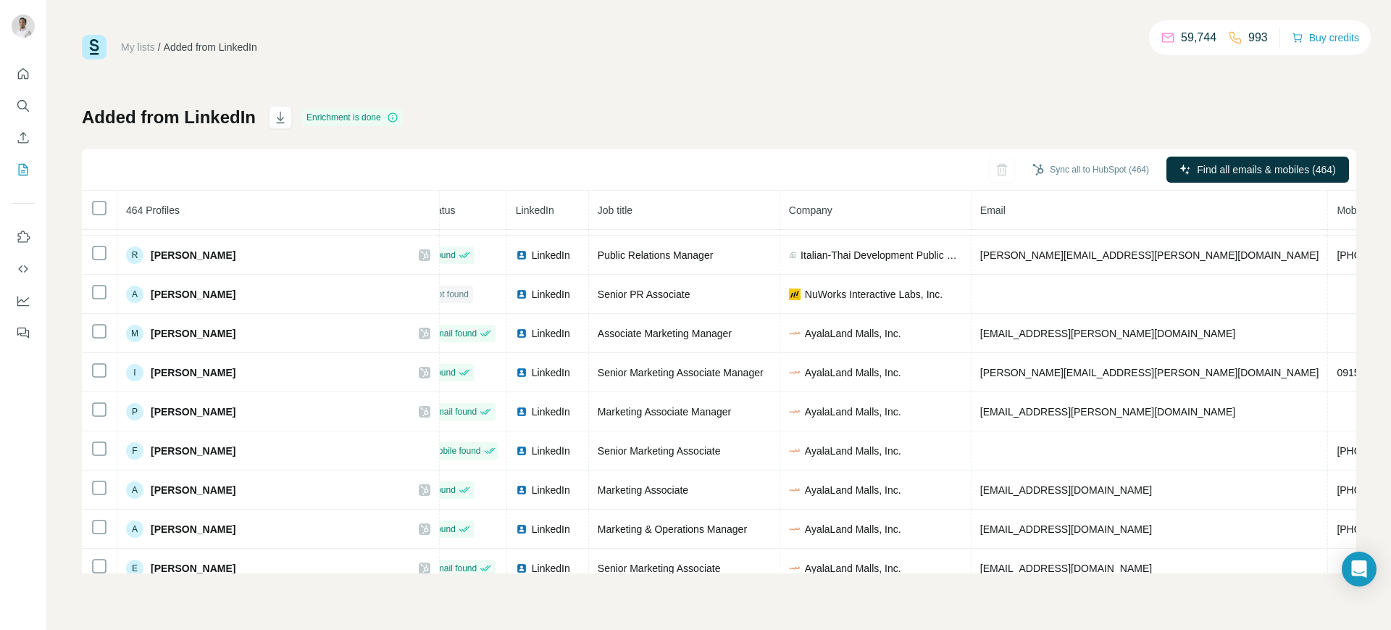
scroll to position [6570, 22]
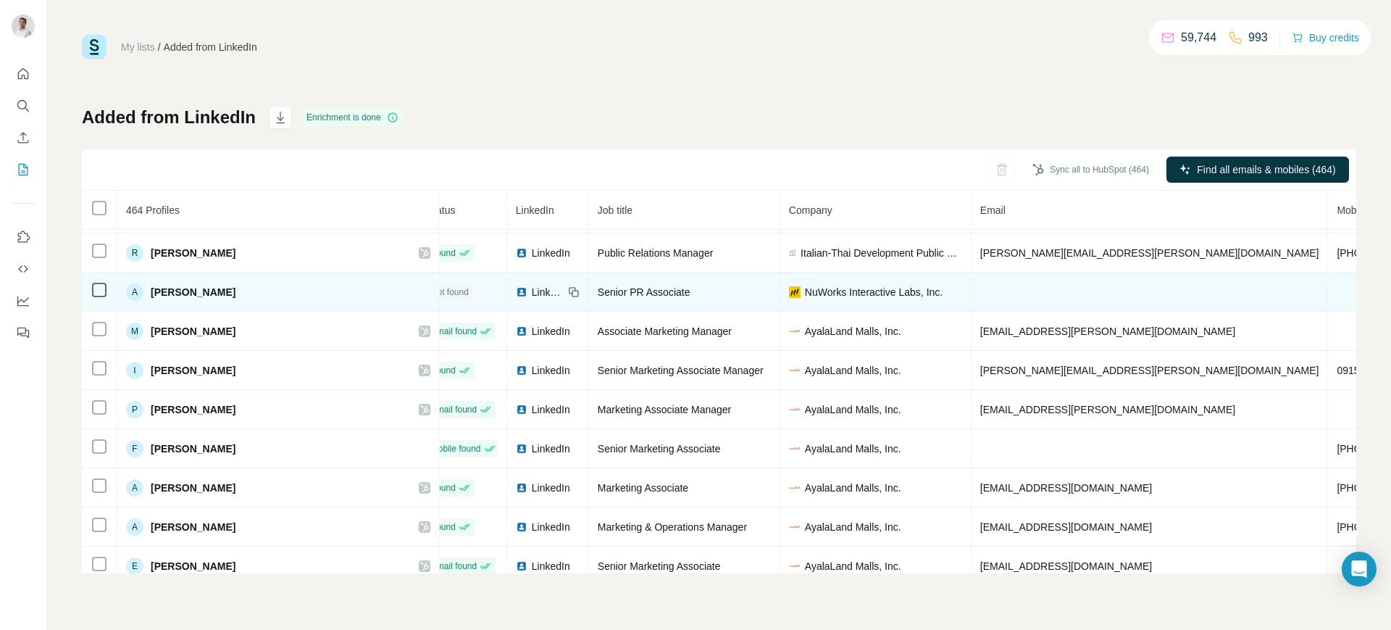
click at [532, 288] on span "LinkedIn" at bounding box center [548, 292] width 32 height 14
click at [806, 291] on span "NuWorks Interactive Labs, Inc." at bounding box center [874, 292] width 138 height 14
click at [532, 291] on span "LinkedIn" at bounding box center [548, 292] width 32 height 14
